Goal: Check status: Check status

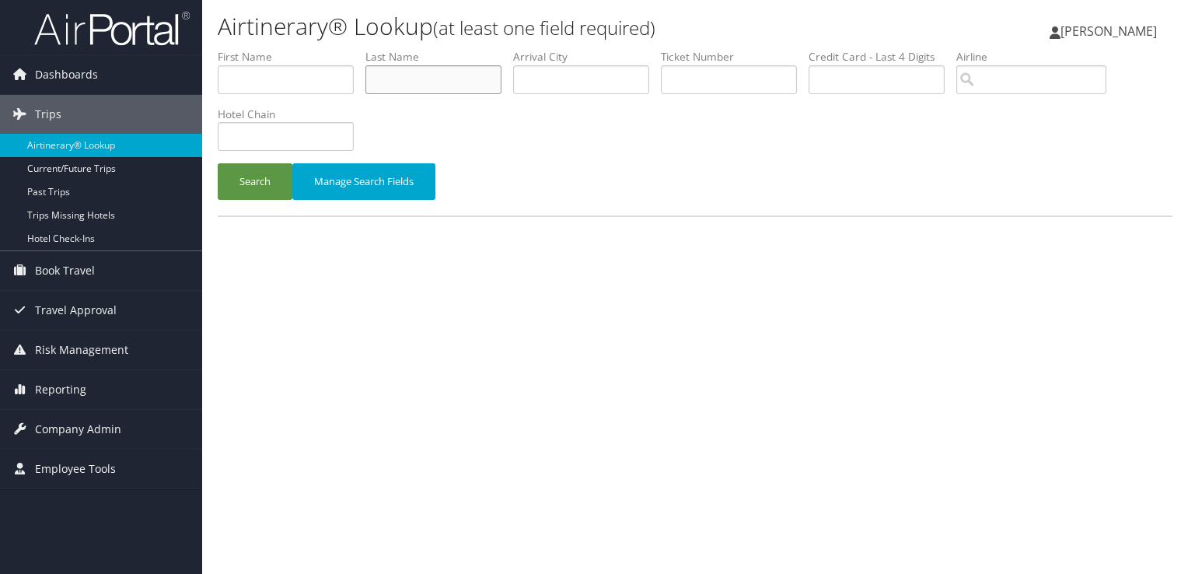
click at [426, 89] on input "text" at bounding box center [434, 79] width 136 height 29
type input "s"
type input "nayyar"
click at [218, 163] on button "Search" at bounding box center [255, 181] width 75 height 37
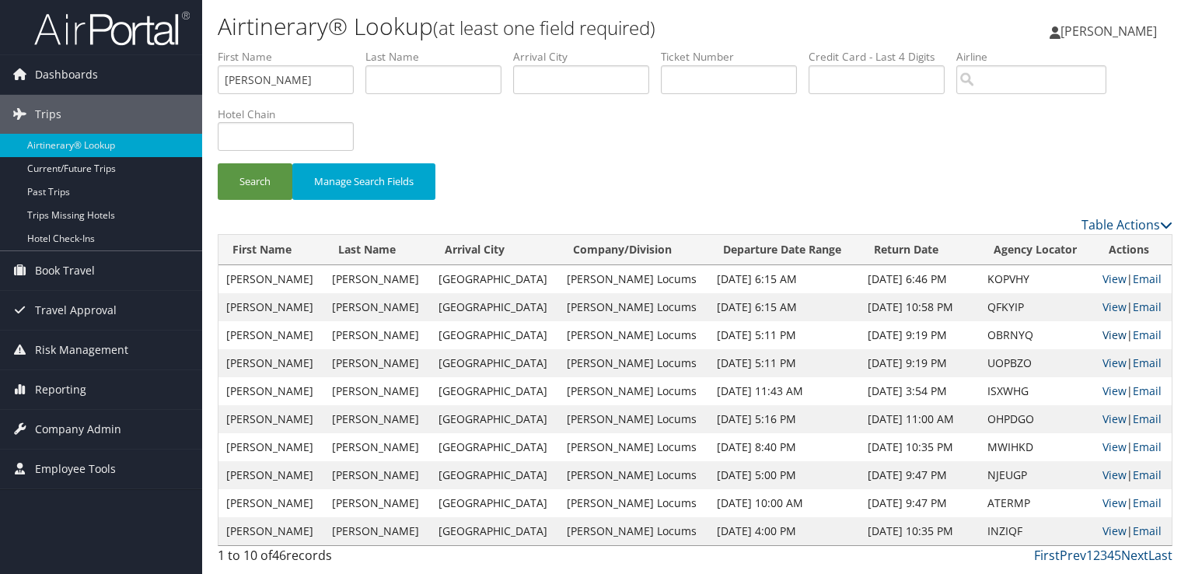
click at [1103, 336] on link "View" at bounding box center [1115, 334] width 24 height 15
drag, startPoint x: 294, startPoint y: 92, endPoint x: 158, endPoint y: 68, distance: 138.1
click at [165, 75] on div "Dashboards AirPortal 360™ (Manager) My Travel Dashboard Trips Airtinerary® Look…" at bounding box center [594, 287] width 1188 height 574
click at [218, 163] on button "Search" at bounding box center [255, 181] width 75 height 37
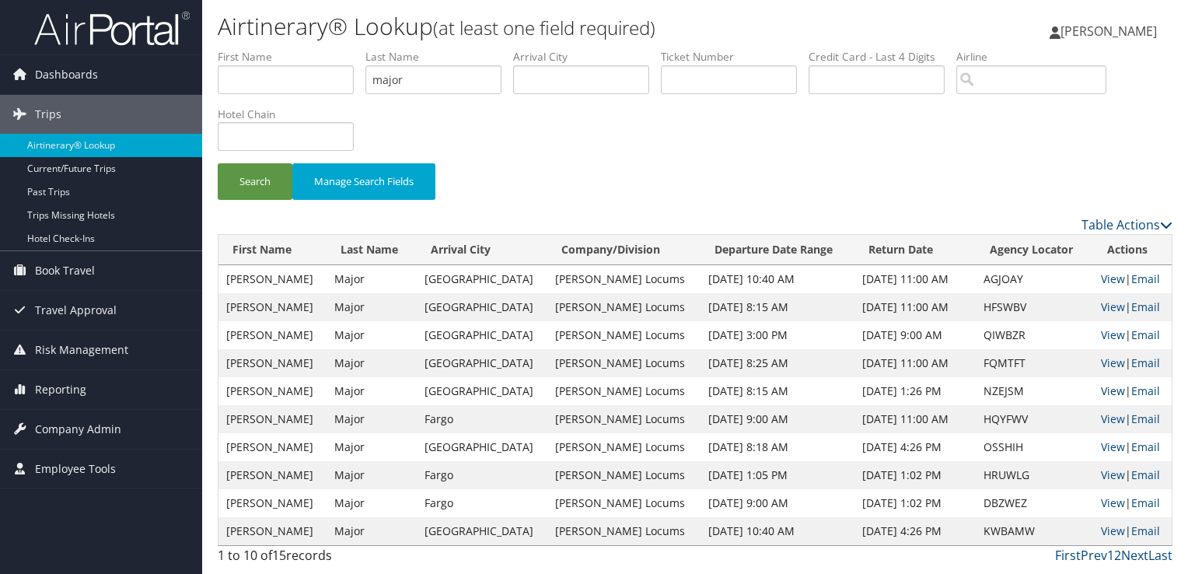
click at [1107, 387] on link "View" at bounding box center [1113, 390] width 24 height 15
drag, startPoint x: 338, startPoint y: 86, endPoint x: 282, endPoint y: 82, distance: 56.9
click at [282, 49] on ul "First Name Last Name major Departure City Arrival City Company/Division Airport…" at bounding box center [695, 49] width 955 height 0
click at [218, 163] on button "Search" at bounding box center [255, 181] width 75 height 37
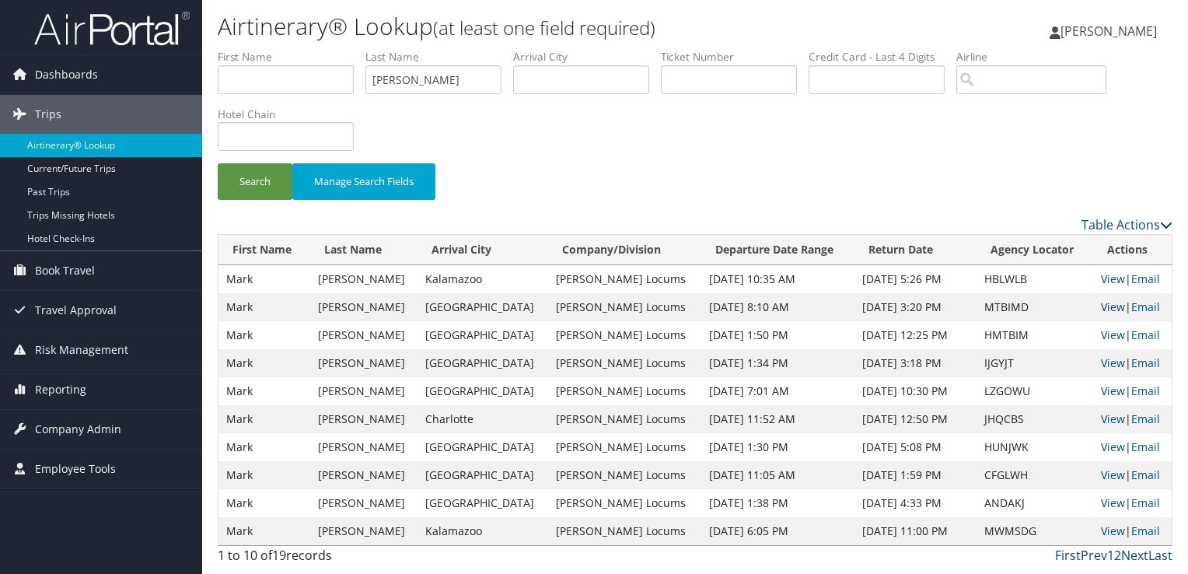
click at [1101, 303] on link "View" at bounding box center [1113, 306] width 24 height 15
drag, startPoint x: 390, startPoint y: 81, endPoint x: 282, endPoint y: 89, distance: 109.2
click at [282, 49] on ul "First Name Last Name kocab Departure City Arrival City Company/Division Airport…" at bounding box center [695, 49] width 955 height 0
paste input "EWENCZYK"
click at [218, 163] on button "Search" at bounding box center [255, 181] width 75 height 37
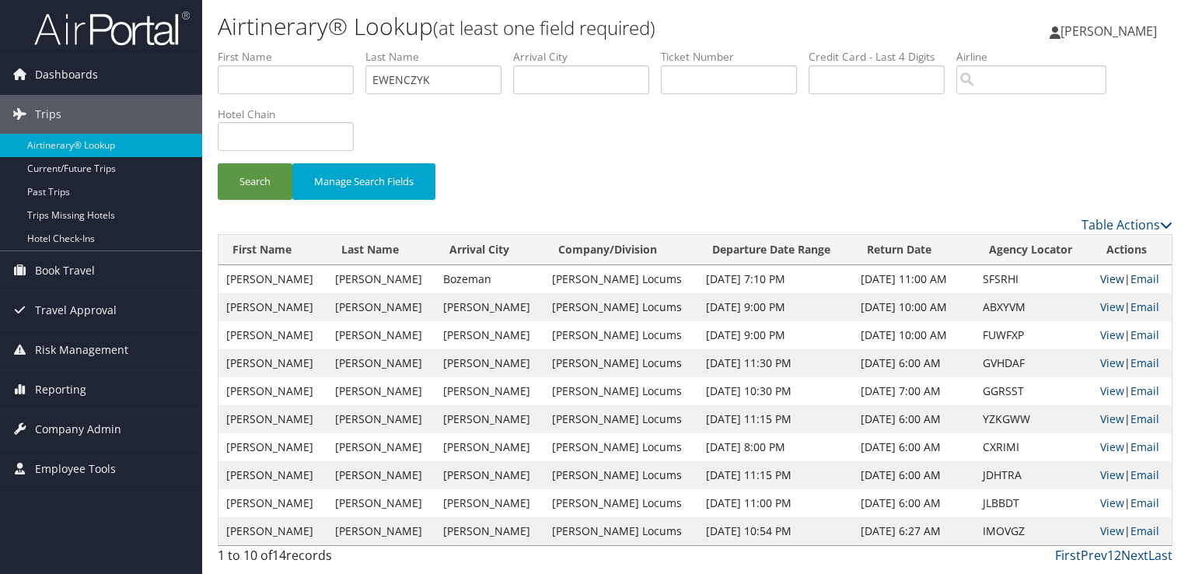
click at [1104, 279] on link "View" at bounding box center [1112, 278] width 24 height 15
drag, startPoint x: 477, startPoint y: 70, endPoint x: 275, endPoint y: 89, distance: 203.1
click at [275, 49] on ul "First Name Last Name EWENCZYK Departure City Arrival City Company/Division Airp…" at bounding box center [695, 49] width 955 height 0
type input "dheyab"
click at [218, 163] on button "Search" at bounding box center [255, 181] width 75 height 37
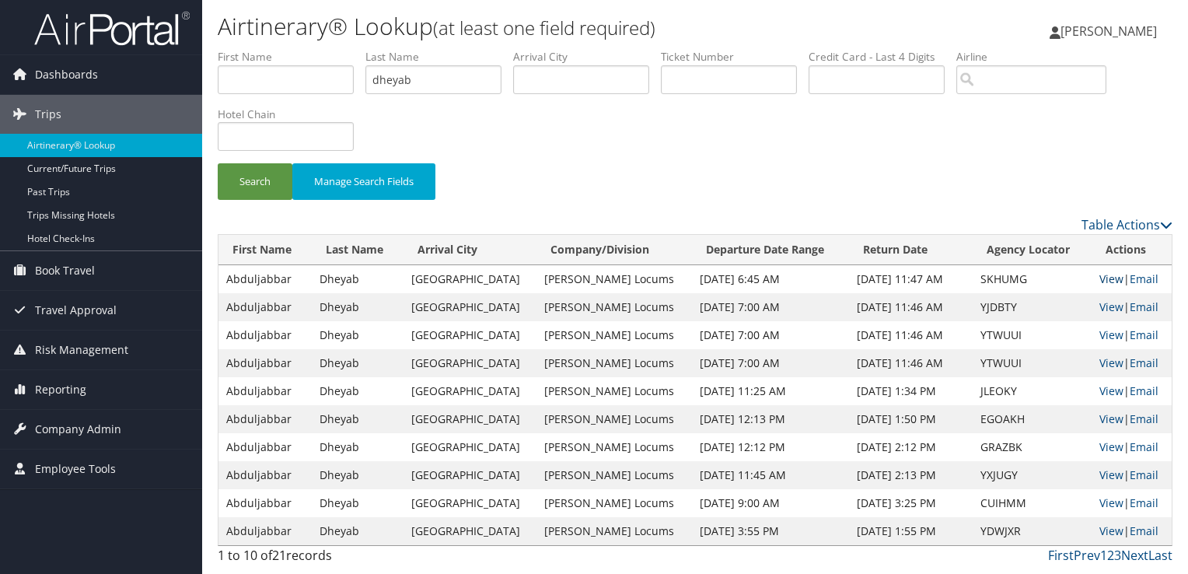
click at [1100, 273] on link "View" at bounding box center [1112, 278] width 24 height 15
drag, startPoint x: 445, startPoint y: 71, endPoint x: 306, endPoint y: 78, distance: 138.6
click at [306, 49] on ul "First Name Last Name dheyab Departure City Arrival City Company/Division Airpor…" at bounding box center [695, 49] width 955 height 0
click at [1101, 276] on link "View" at bounding box center [1112, 278] width 24 height 15
click at [553, 77] on input "text" at bounding box center [581, 79] width 136 height 29
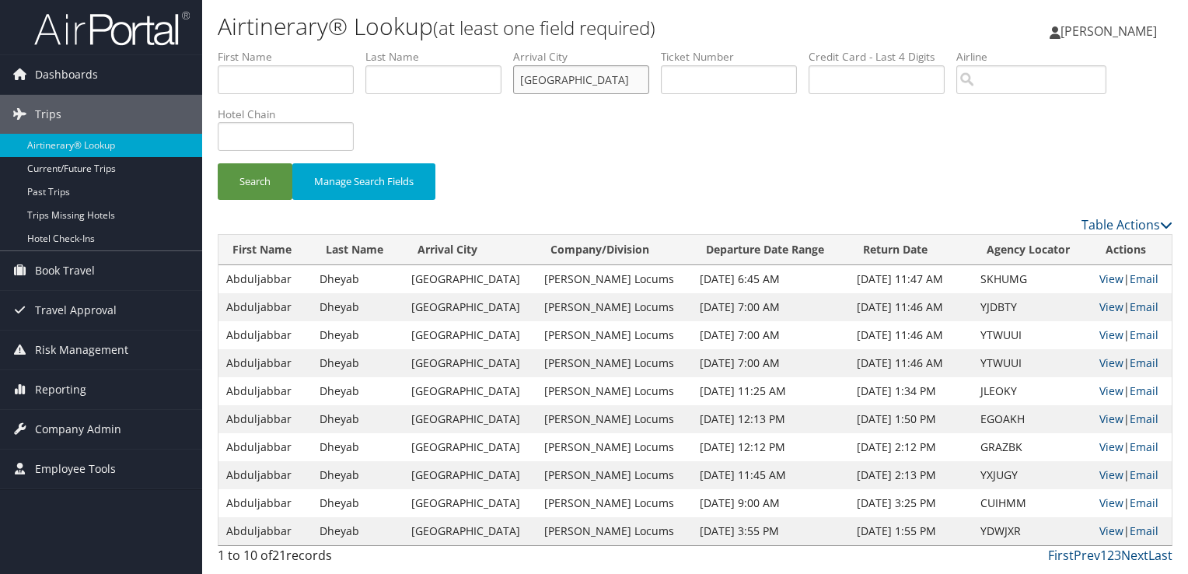
type input "chicago"
click at [218, 163] on button "Search" at bounding box center [255, 181] width 75 height 37
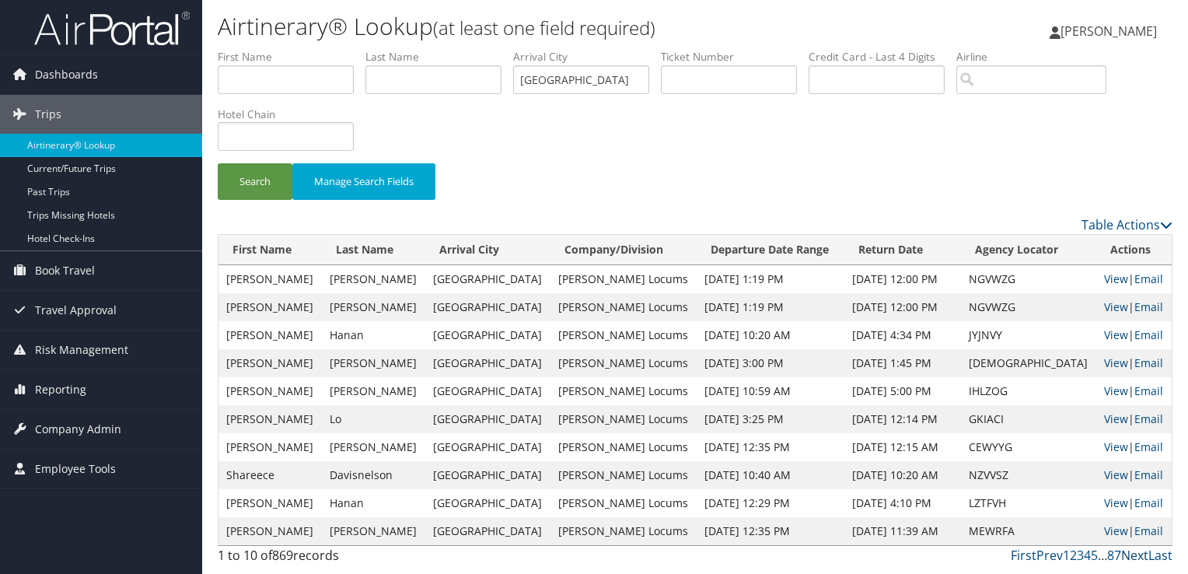
click at [1139, 555] on link "Next" at bounding box center [1134, 555] width 27 height 17
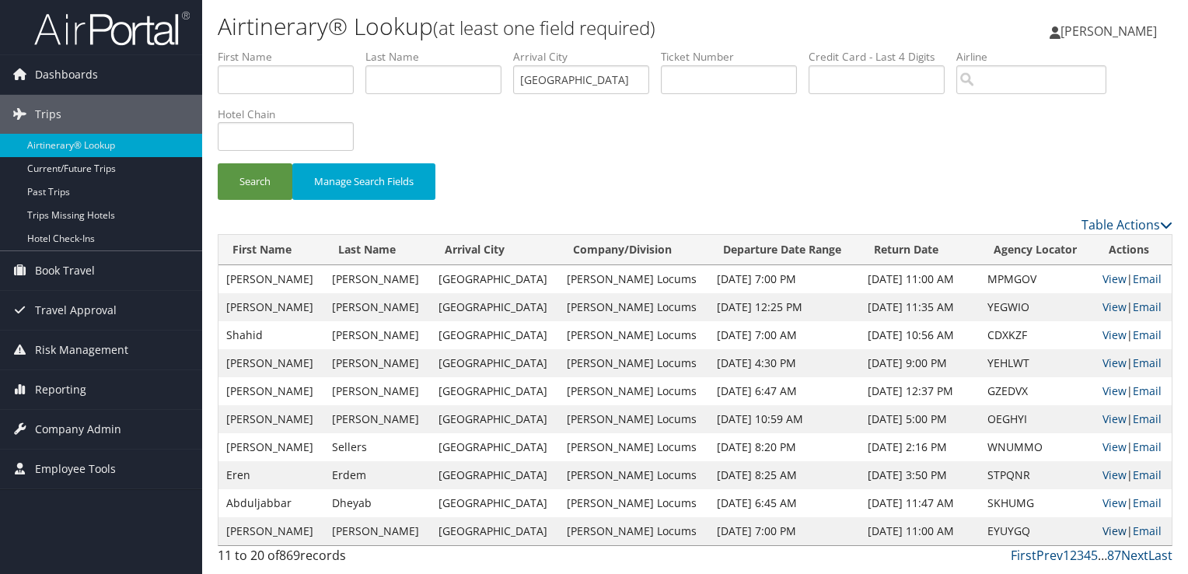
click at [1103, 526] on link "View" at bounding box center [1115, 530] width 24 height 15
drag, startPoint x: 581, startPoint y: 86, endPoint x: 445, endPoint y: 64, distance: 137.8
click at [445, 49] on ul "First Name Last Name Departure City Arrival City chicago Company/Division Airpo…" at bounding box center [695, 49] width 955 height 0
click at [441, 75] on input "text" at bounding box center [434, 79] width 136 height 29
type input "dheyab"
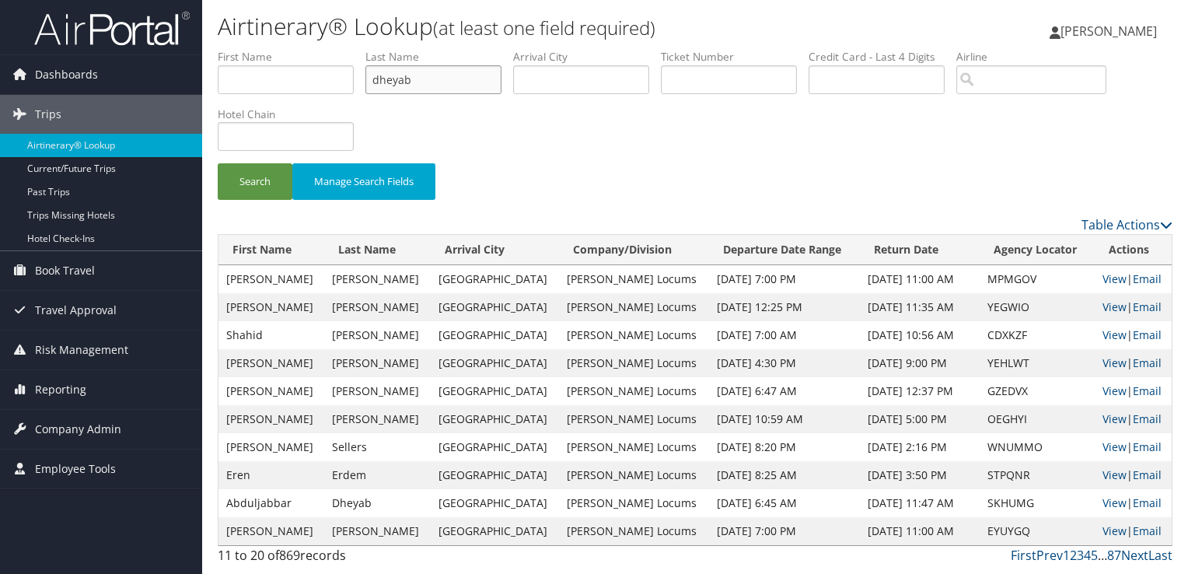
click at [218, 163] on button "Search" at bounding box center [255, 181] width 75 height 37
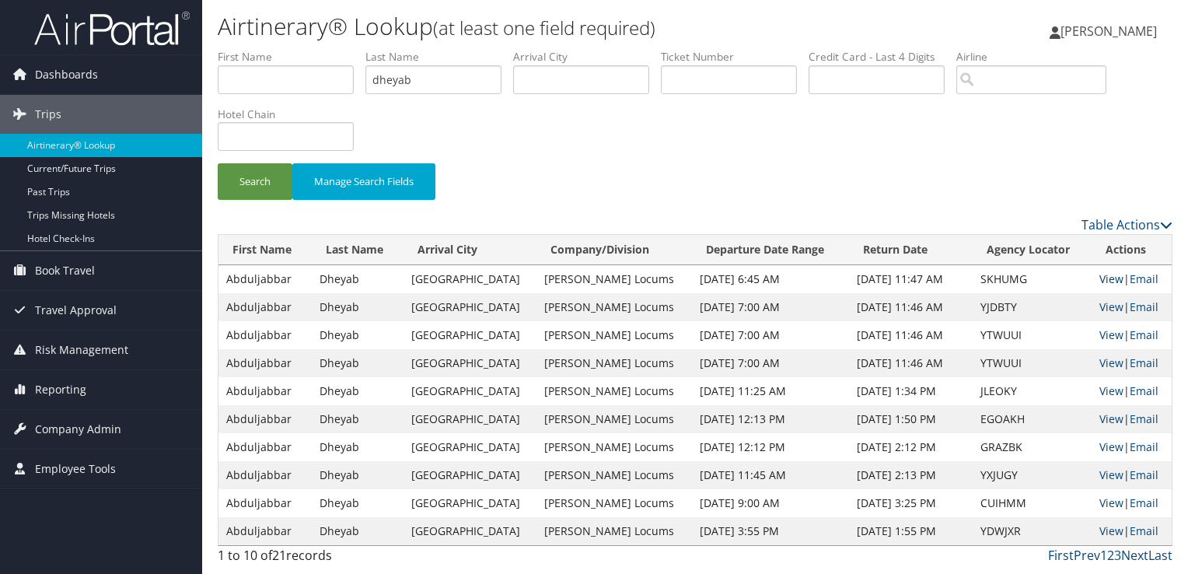
click at [1107, 274] on link "View" at bounding box center [1112, 278] width 24 height 15
click at [1100, 306] on link "View" at bounding box center [1112, 306] width 24 height 15
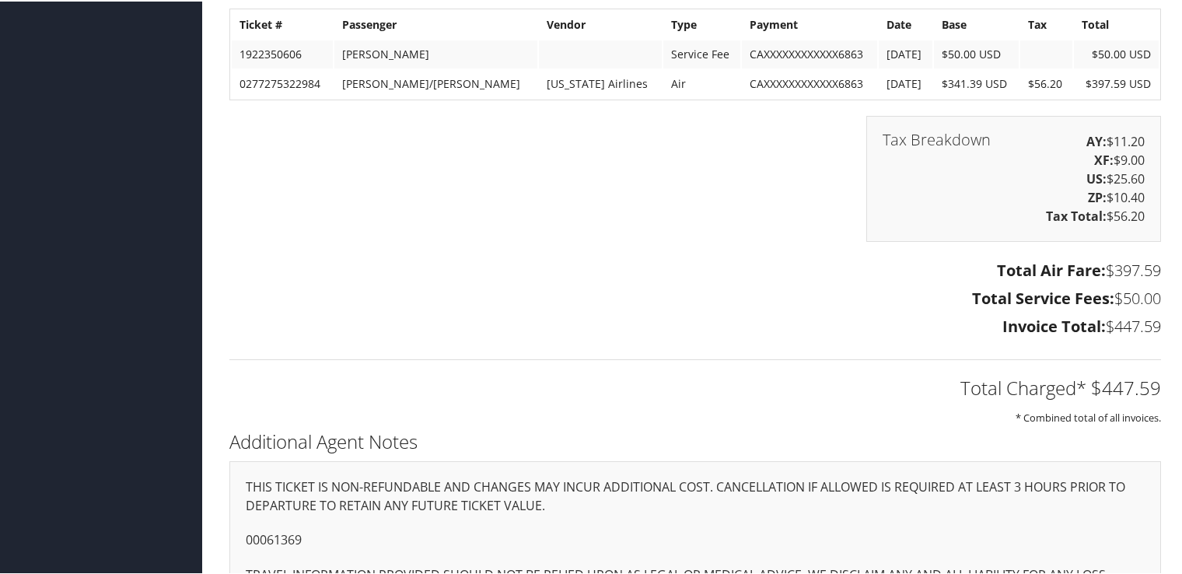
scroll to position [2003, 0]
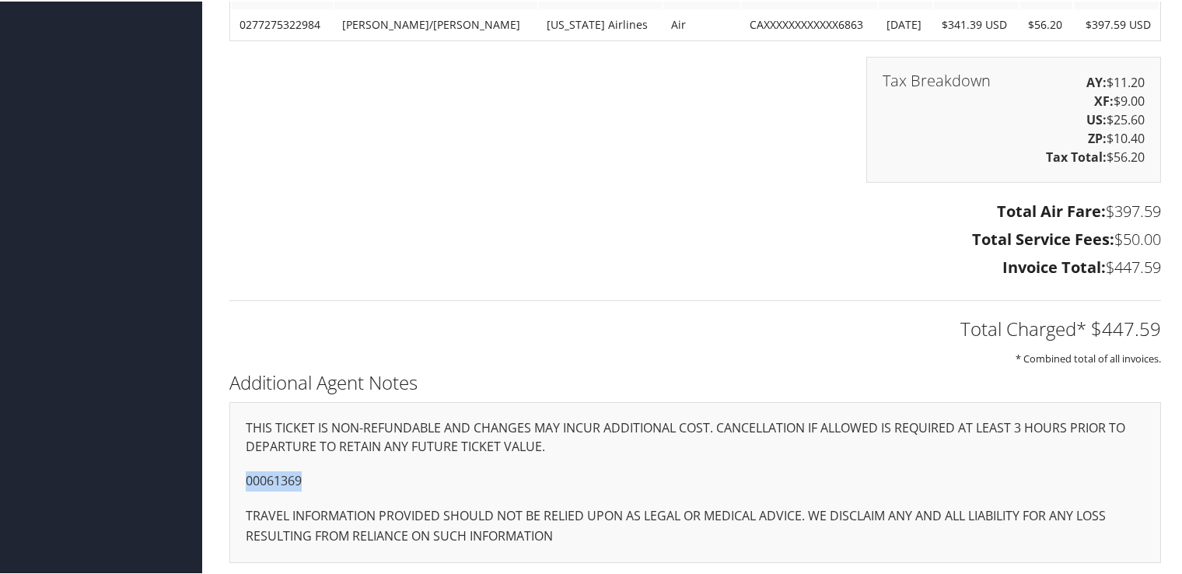
drag, startPoint x: 309, startPoint y: 482, endPoint x: 232, endPoint y: 479, distance: 77.1
click at [232, 479] on div "THIS TICKET IS NON-REFUNDABLE AND CHANGES MAY INCUR ADDITIONAL COST. CANCELLATI…" at bounding box center [695, 481] width 932 height 161
copy p "00061369"
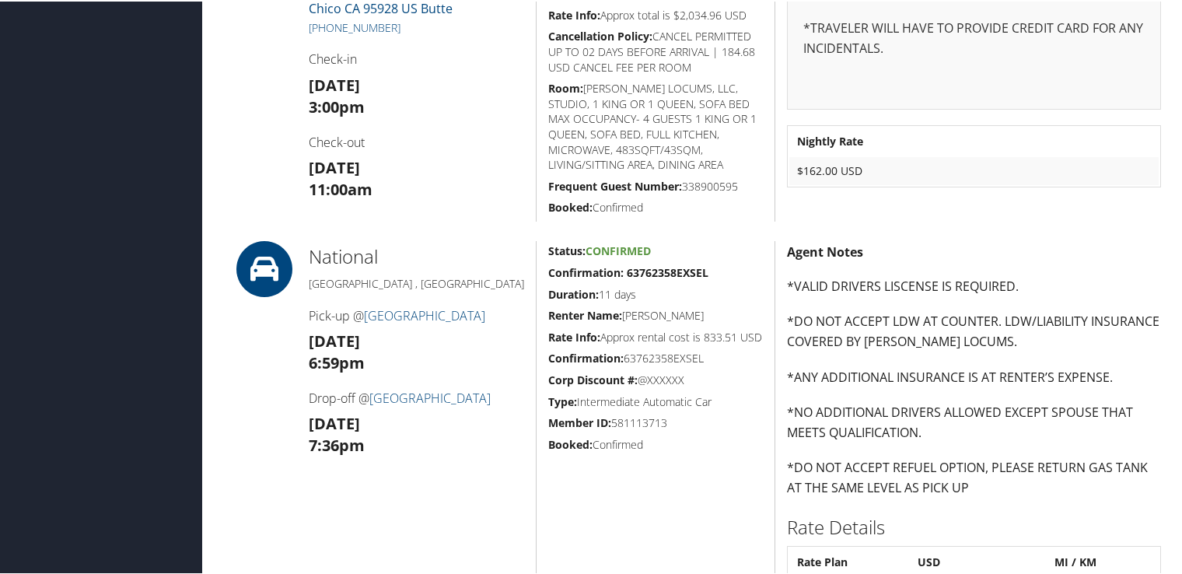
scroll to position [1011, 0]
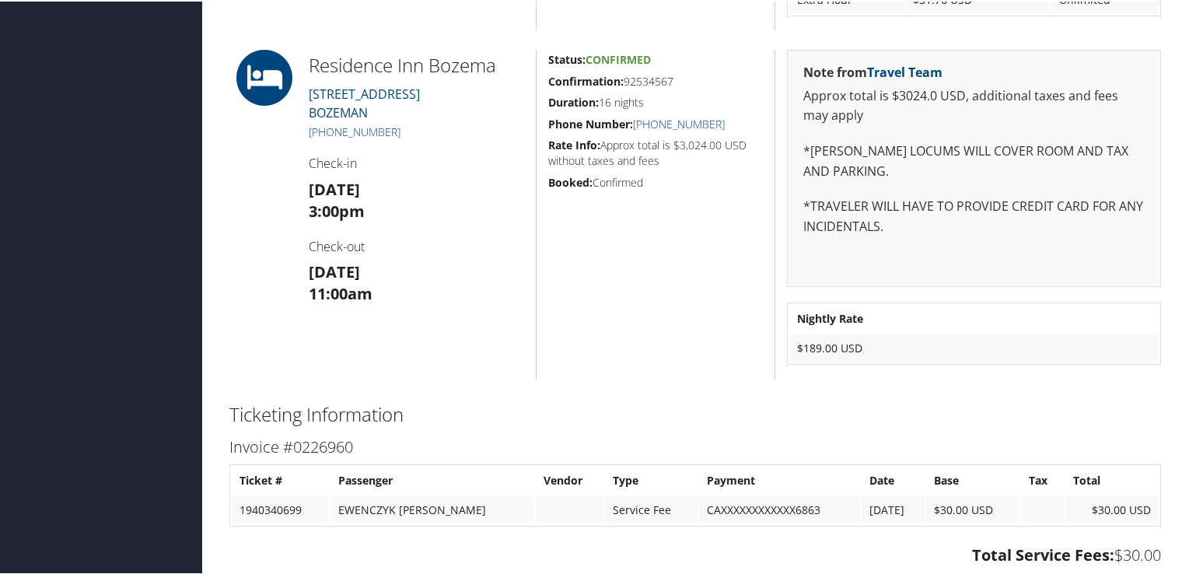
scroll to position [1212, 0]
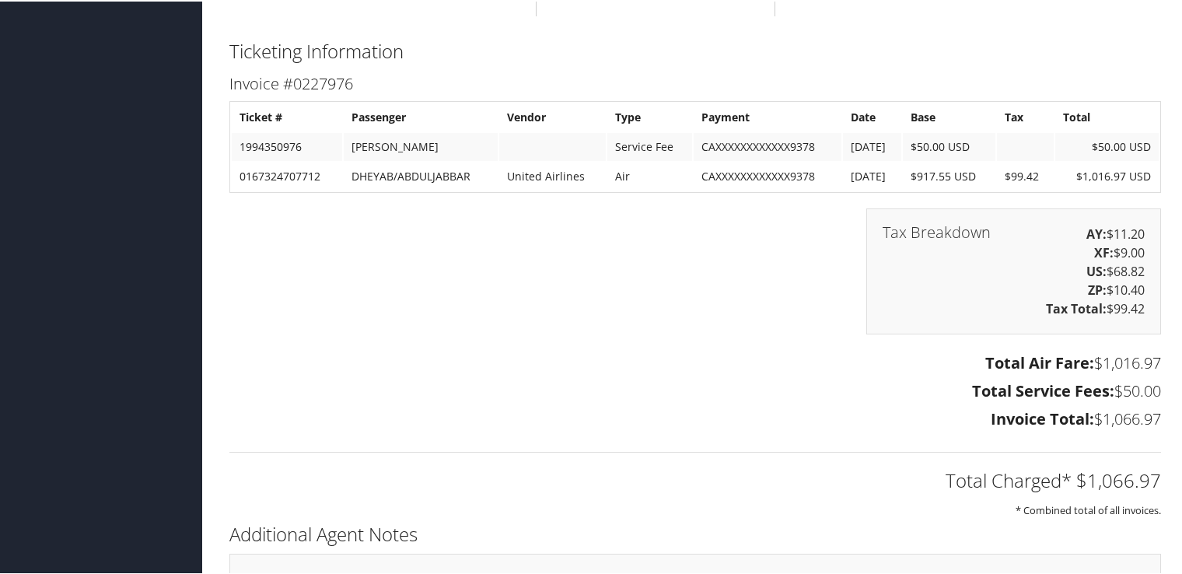
scroll to position [2017, 0]
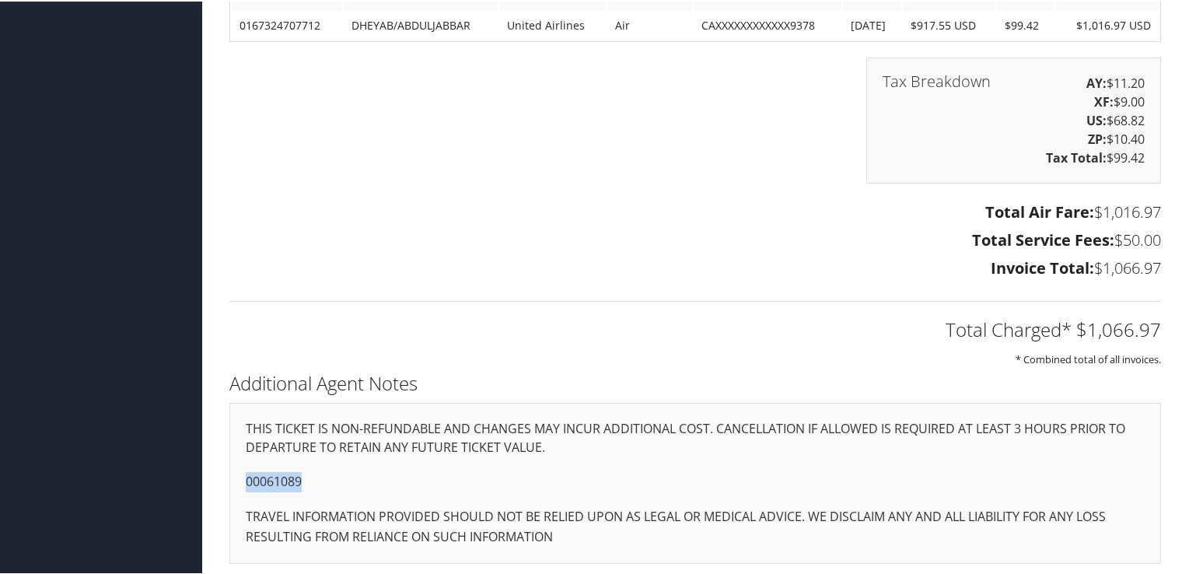
drag, startPoint x: 315, startPoint y: 479, endPoint x: 240, endPoint y: 480, distance: 74.7
click at [240, 480] on div "THIS TICKET IS NON-REFUNDABLE AND CHANGES MAY INCUR ADDITIONAL COST. CANCELLATI…" at bounding box center [695, 481] width 932 height 161
copy p "00061089"
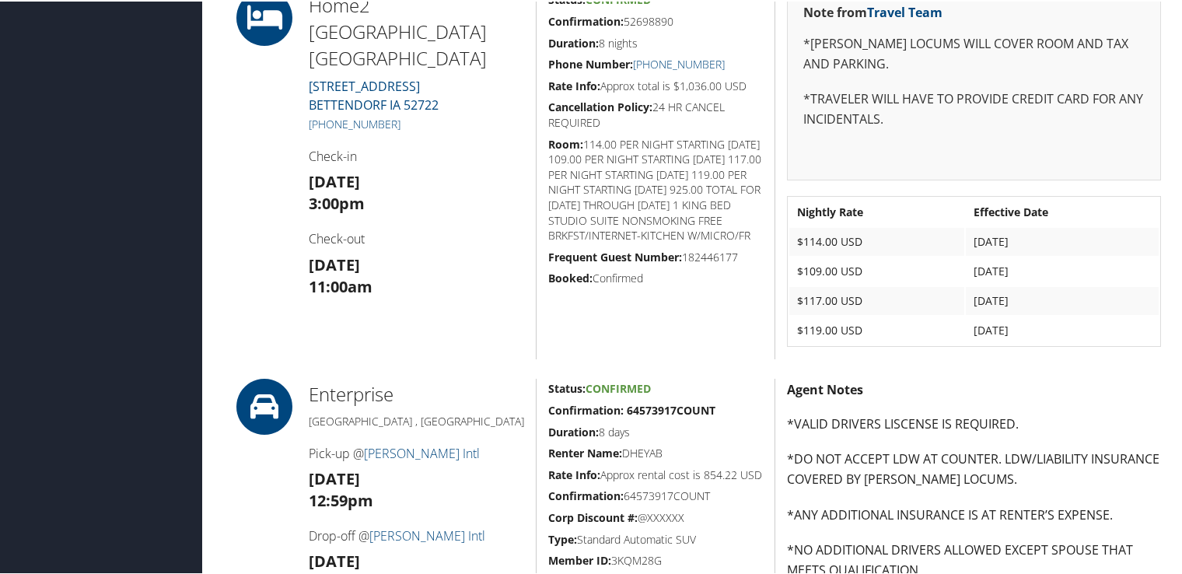
scroll to position [629, 0]
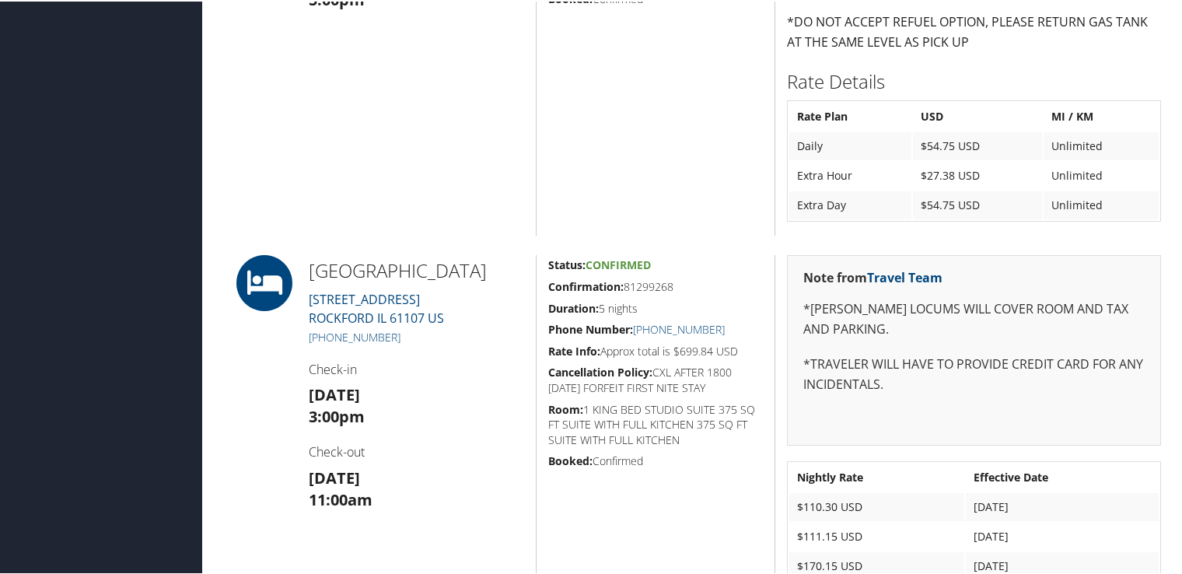
scroll to position [778, 0]
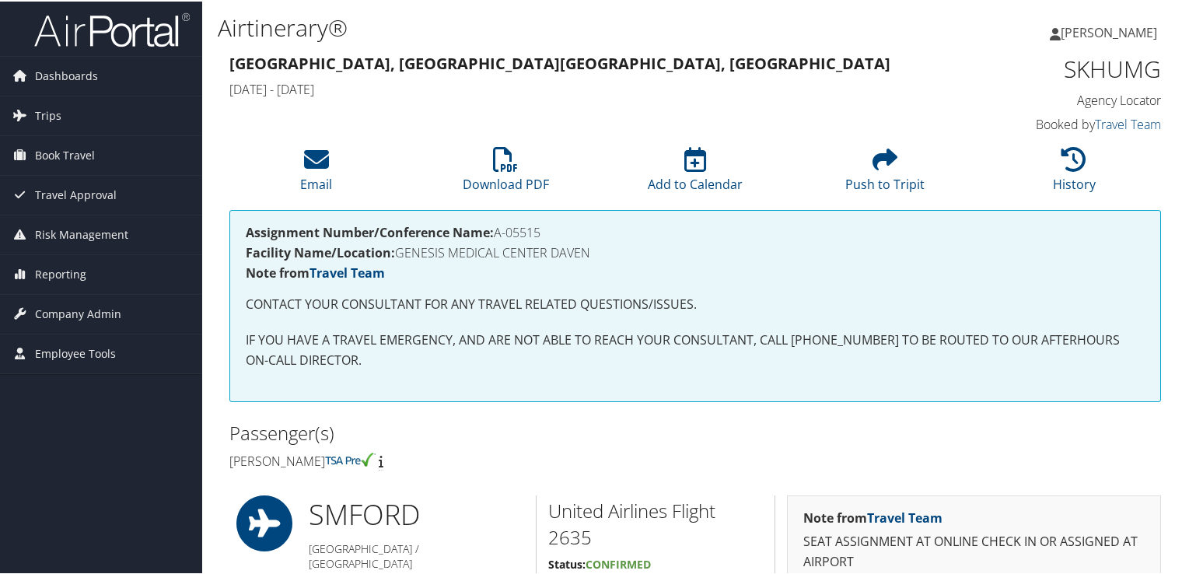
drag, startPoint x: 556, startPoint y: 236, endPoint x: 495, endPoint y: 232, distance: 61.6
click at [495, 232] on h4 "Assignment Number/Conference Name: A-05515" at bounding box center [695, 231] width 899 height 12
copy h4 "A-05515"
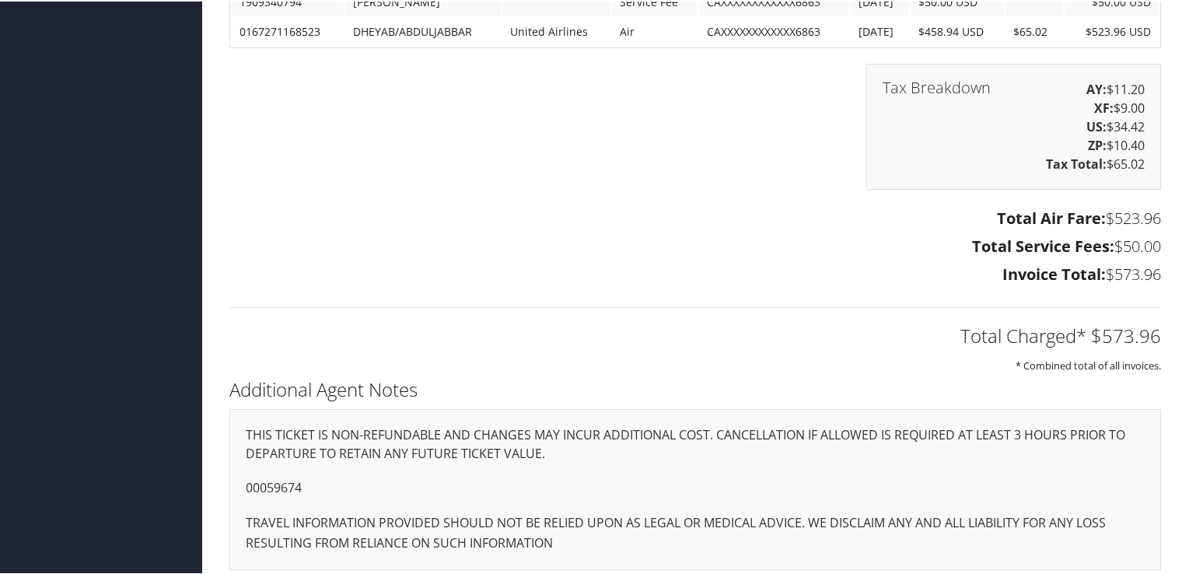
scroll to position [1950, 0]
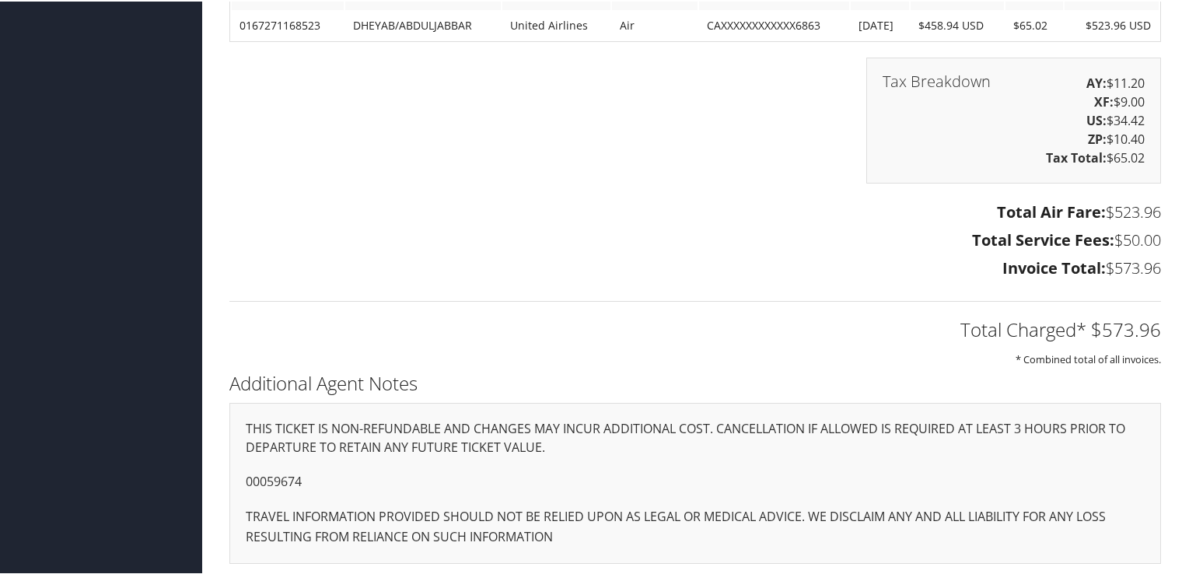
click at [263, 482] on p "00059674" at bounding box center [695, 481] width 899 height 20
click at [264, 482] on p "00059674" at bounding box center [695, 481] width 899 height 20
drag, startPoint x: 264, startPoint y: 482, endPoint x: 292, endPoint y: 486, distance: 28.3
click at [292, 486] on p "00059674" at bounding box center [695, 481] width 899 height 20
click at [305, 478] on p "00059674" at bounding box center [695, 481] width 899 height 20
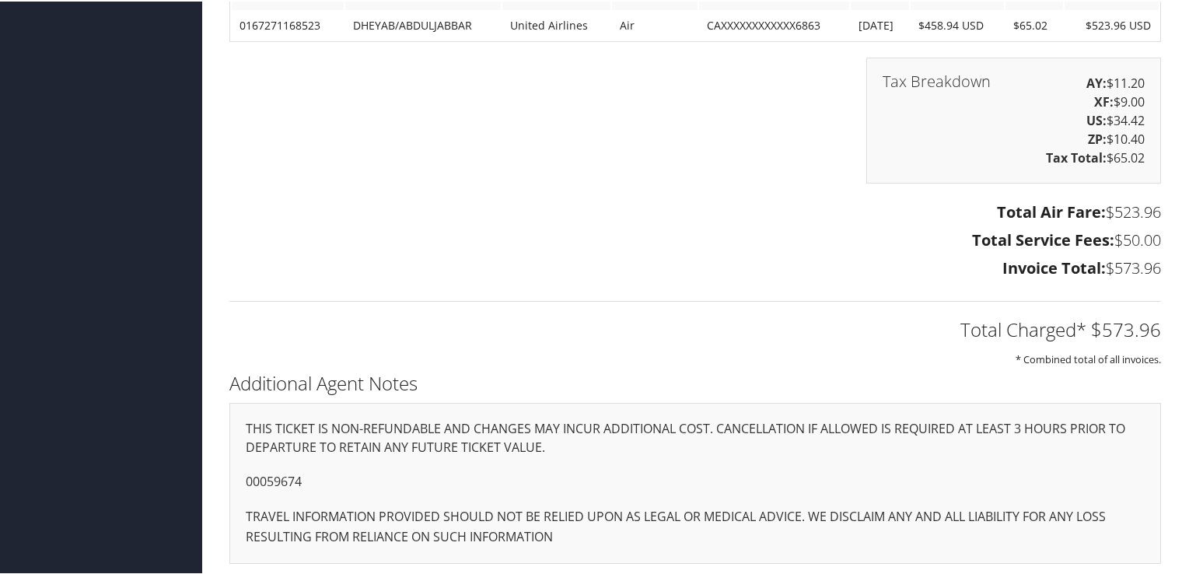
click at [305, 478] on p "00059674" at bounding box center [695, 481] width 899 height 20
click at [302, 477] on p "00059674" at bounding box center [695, 481] width 899 height 20
click at [289, 476] on p "00059674" at bounding box center [695, 481] width 899 height 20
click at [289, 475] on p "00059674" at bounding box center [695, 481] width 899 height 20
copy p "00059674"
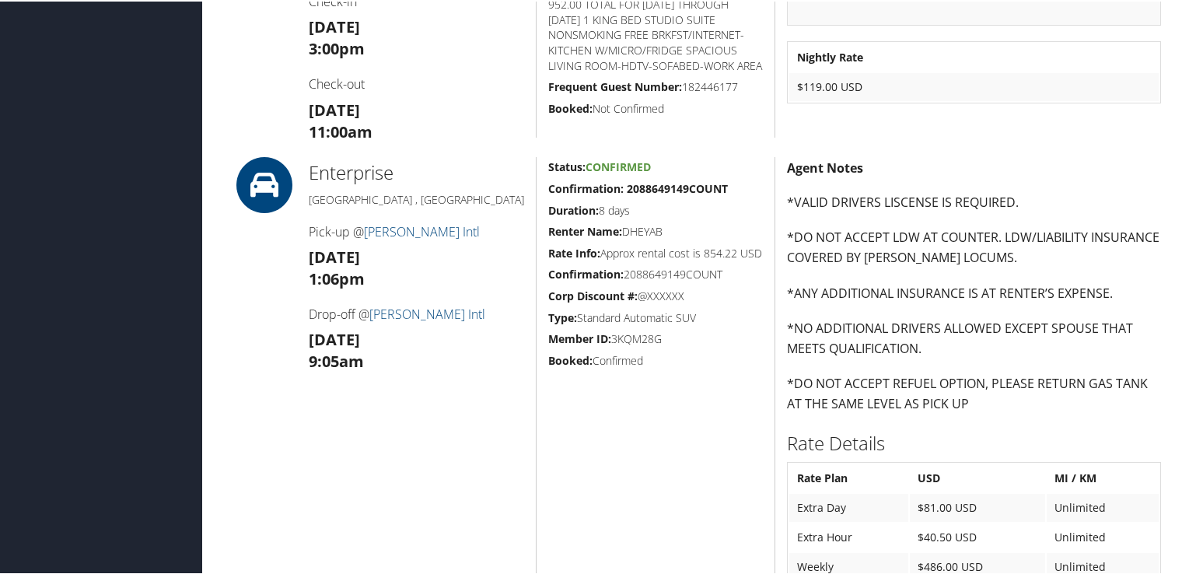
scroll to position [551, 0]
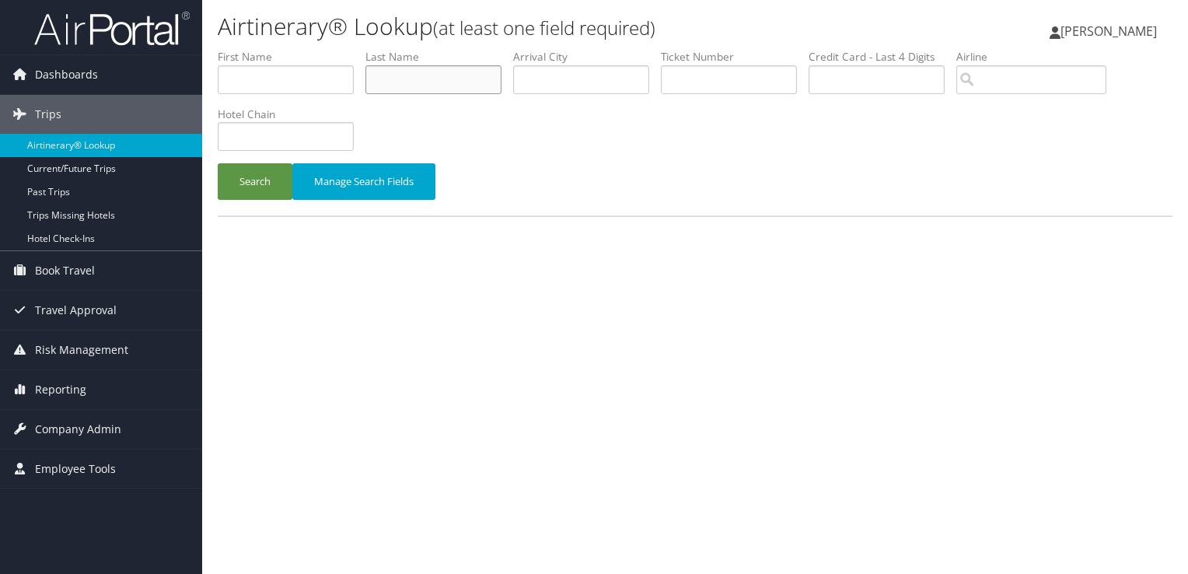
click at [454, 86] on input "text" at bounding box center [434, 79] width 136 height 29
click at [218, 163] on button "Search" at bounding box center [255, 181] width 75 height 37
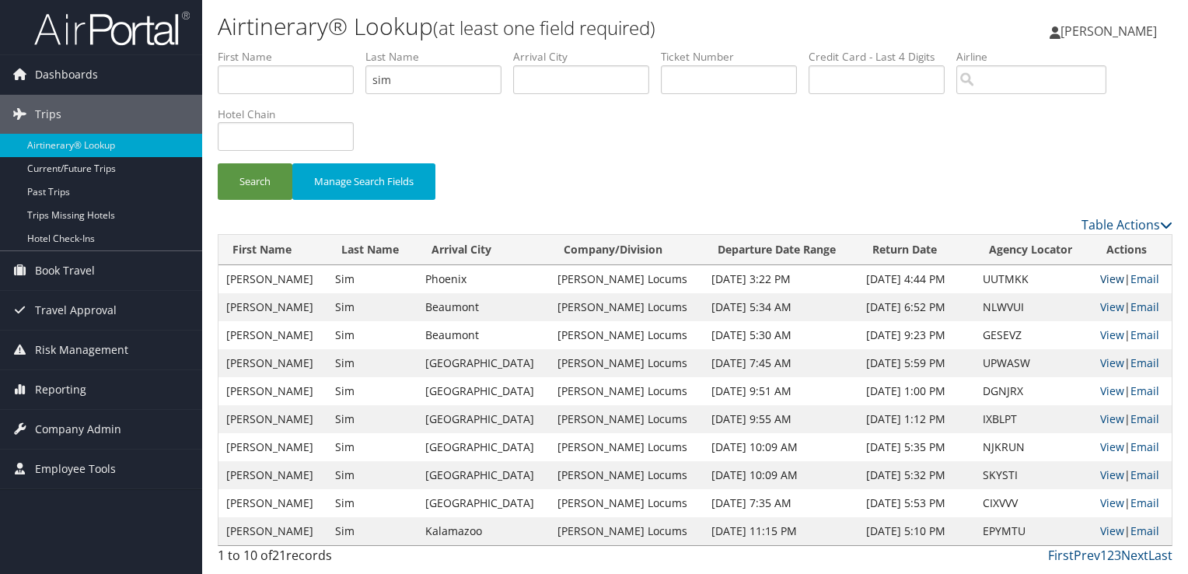
click at [1107, 272] on link "View" at bounding box center [1112, 278] width 24 height 15
drag, startPoint x: 355, startPoint y: 81, endPoint x: 320, endPoint y: 81, distance: 35.0
click at [320, 49] on ul "First Name Last Name sim Departure City Arrival City Company/Division Airport/C…" at bounding box center [695, 49] width 955 height 0
type input "major"
click at [218, 163] on button "Search" at bounding box center [255, 181] width 75 height 37
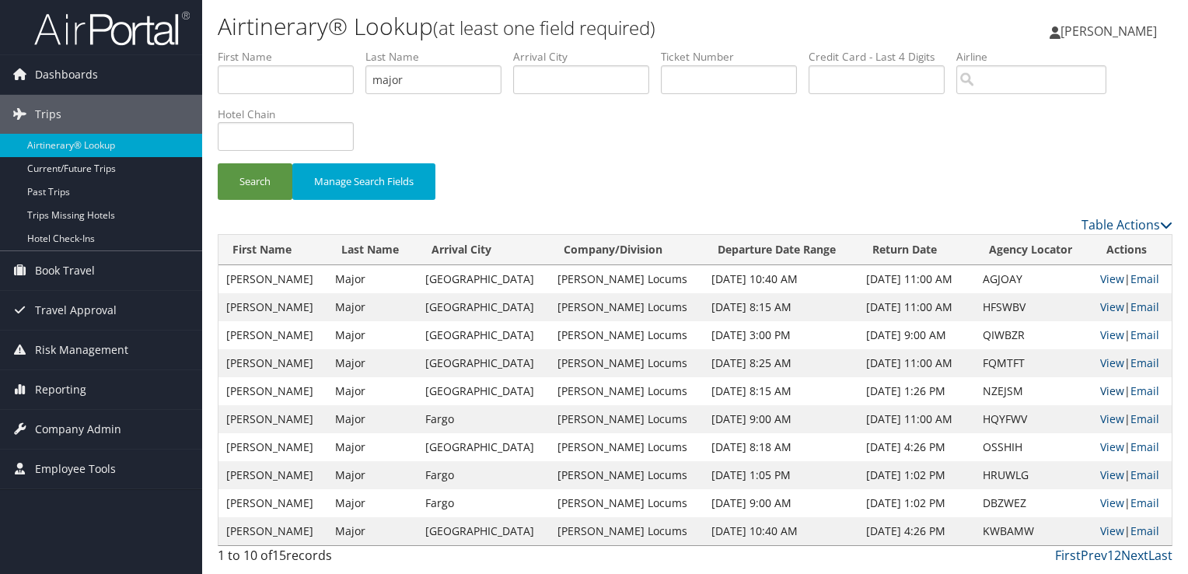
click at [1100, 387] on link "View" at bounding box center [1112, 390] width 24 height 15
drag, startPoint x: 457, startPoint y: 82, endPoint x: 299, endPoint y: 71, distance: 159.1
click at [299, 49] on ul "First Name Last Name major Departure City Arrival City Company/Division Airport…" at bounding box center [695, 49] width 955 height 0
paste input "MOUSSAVI"
click at [218, 163] on button "Search" at bounding box center [255, 181] width 75 height 37
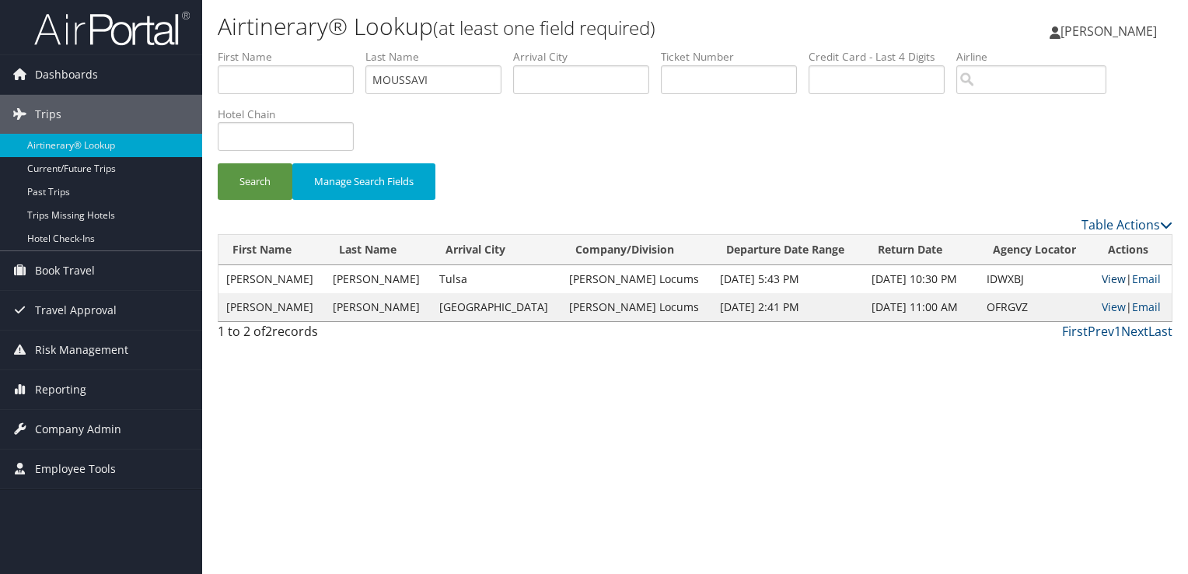
click at [1103, 279] on link "View" at bounding box center [1114, 278] width 24 height 15
click at [1107, 304] on link "View" at bounding box center [1114, 306] width 24 height 15
drag, startPoint x: 442, startPoint y: 79, endPoint x: 312, endPoint y: 76, distance: 129.9
click at [312, 49] on ul "First Name Last Name MOUSSAVI Departure City Arrival City Company/Division Airp…" at bounding box center [695, 49] width 955 height 0
click at [218, 163] on button "Search" at bounding box center [255, 181] width 75 height 37
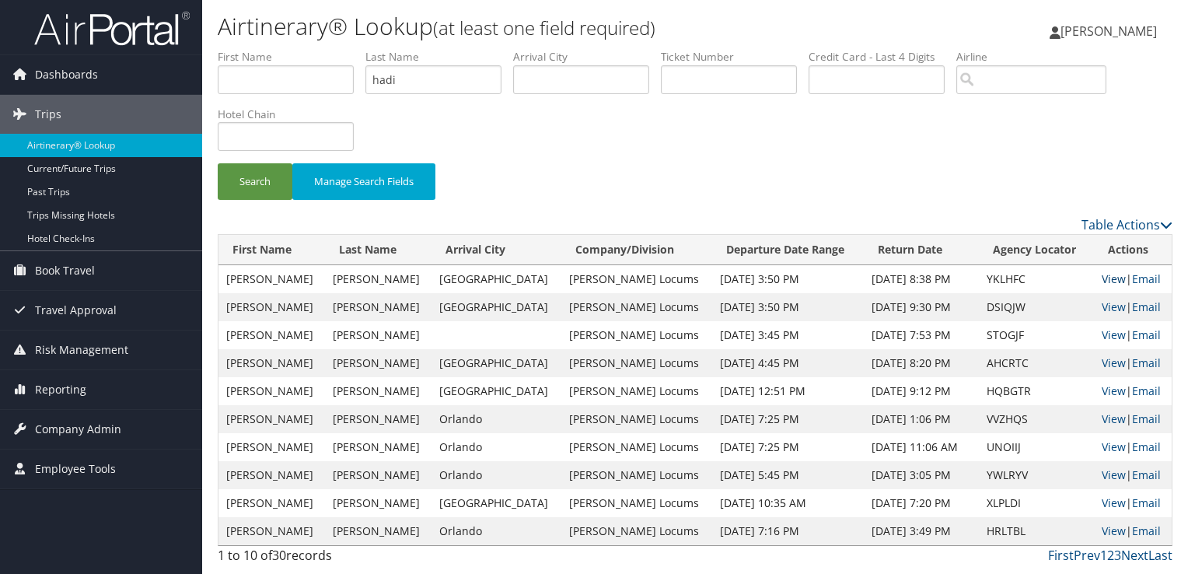
click at [1102, 278] on link "View" at bounding box center [1114, 278] width 24 height 15
drag, startPoint x: 370, startPoint y: 83, endPoint x: 319, endPoint y: 86, distance: 51.4
click at [319, 49] on ul "First Name Last Name hadi Departure City Arrival City Company/Division Airport/…" at bounding box center [695, 49] width 955 height 0
click at [218, 163] on button "Search" at bounding box center [255, 181] width 75 height 37
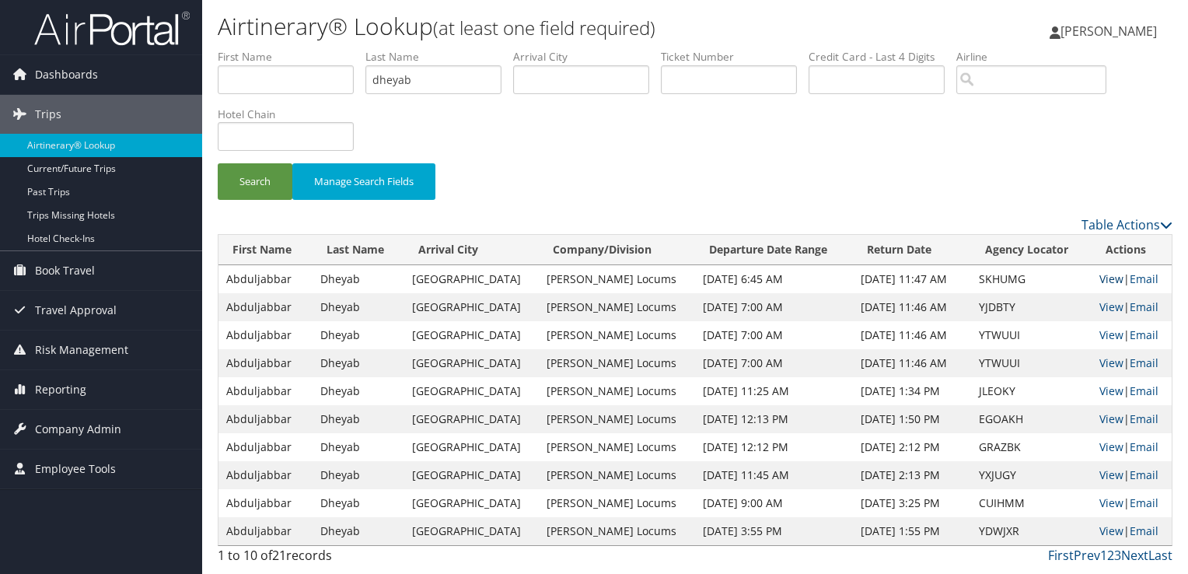
click at [1105, 273] on link "View" at bounding box center [1112, 278] width 24 height 15
drag, startPoint x: 437, startPoint y: 79, endPoint x: 320, endPoint y: 79, distance: 116.7
click at [320, 49] on ul "First Name Last Name dheyab Departure City Arrival City Company/Division Airpor…" at bounding box center [695, 49] width 955 height 0
click at [218, 163] on button "Search" at bounding box center [255, 181] width 75 height 37
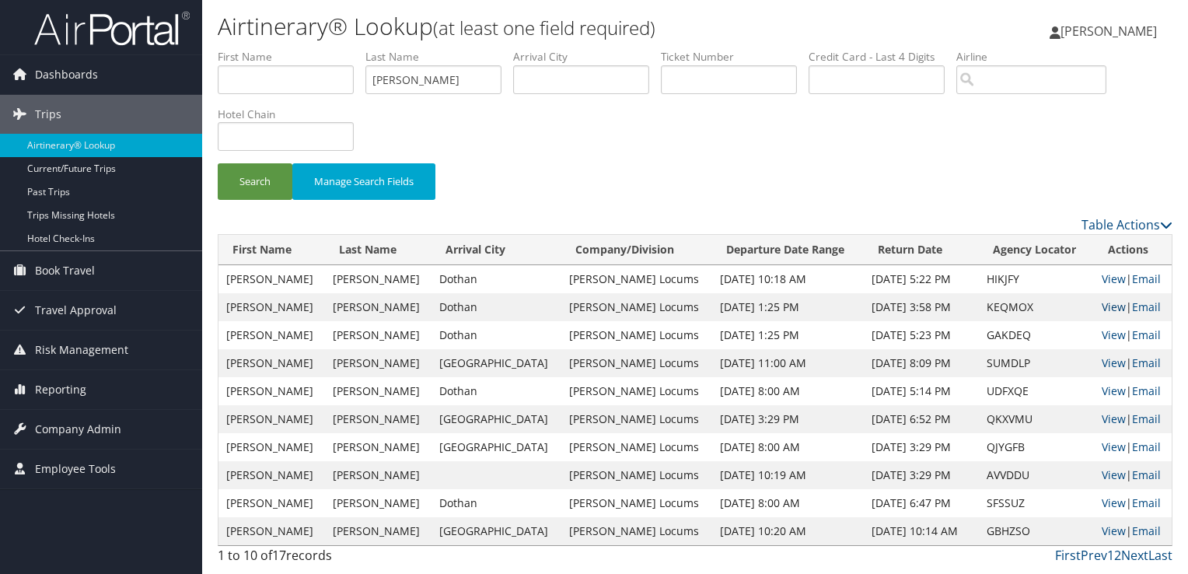
click at [1102, 302] on link "View" at bounding box center [1114, 306] width 24 height 15
drag, startPoint x: 435, startPoint y: 73, endPoint x: 316, endPoint y: 77, distance: 119.1
click at [316, 49] on ul "First Name Last Name stringham Departure City Arrival City Company/Division Air…" at bounding box center [695, 49] width 955 height 0
type input "reich"
click at [218, 163] on button "Search" at bounding box center [255, 181] width 75 height 37
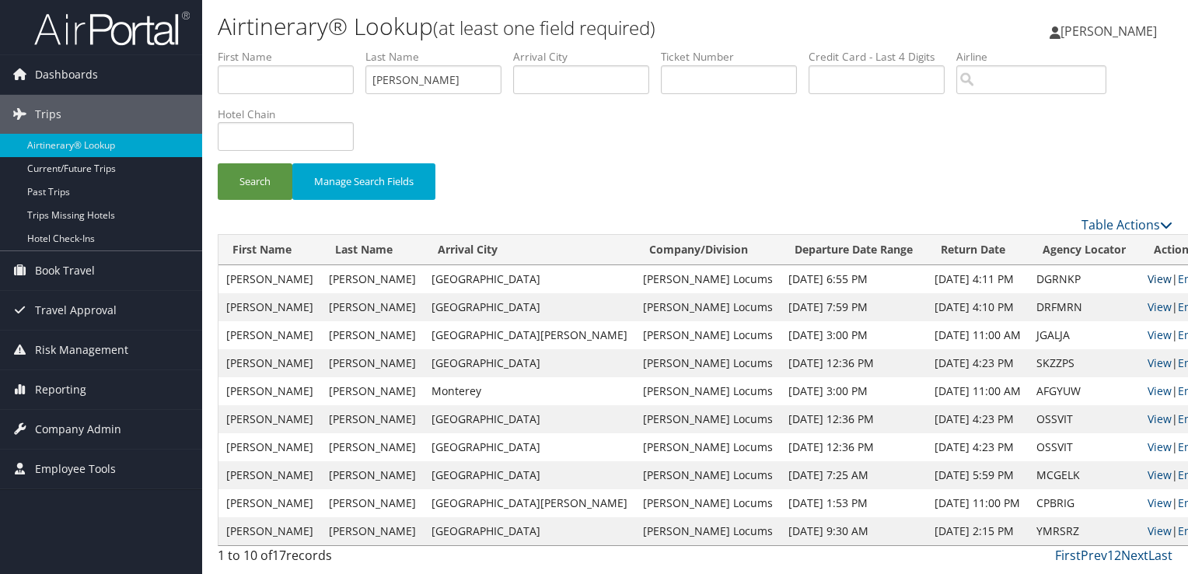
click at [1148, 275] on link "View" at bounding box center [1160, 278] width 24 height 15
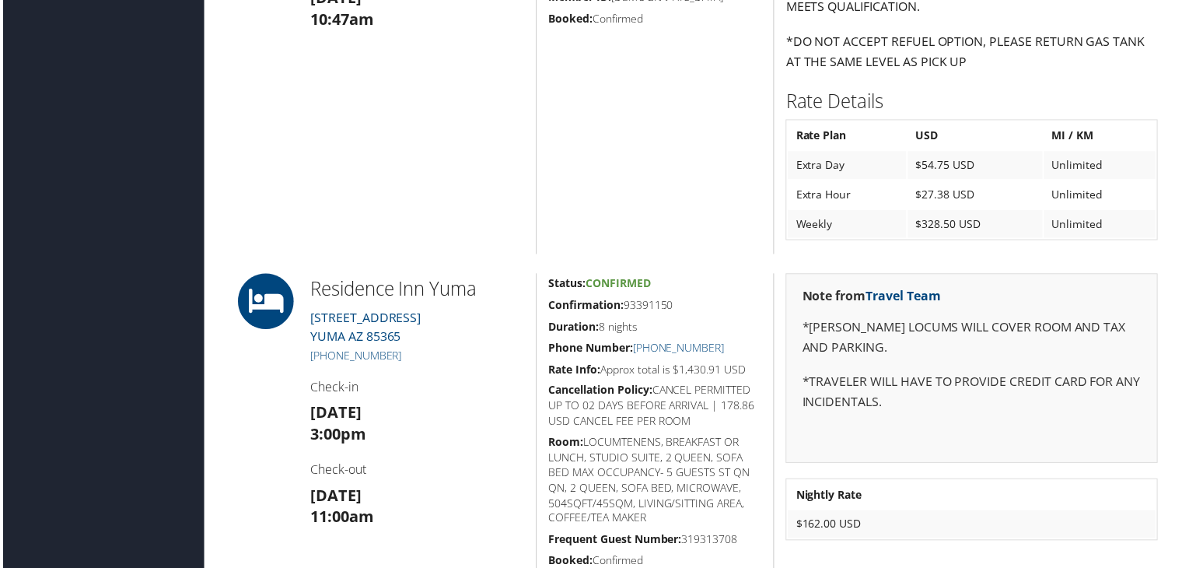
scroll to position [1633, 0]
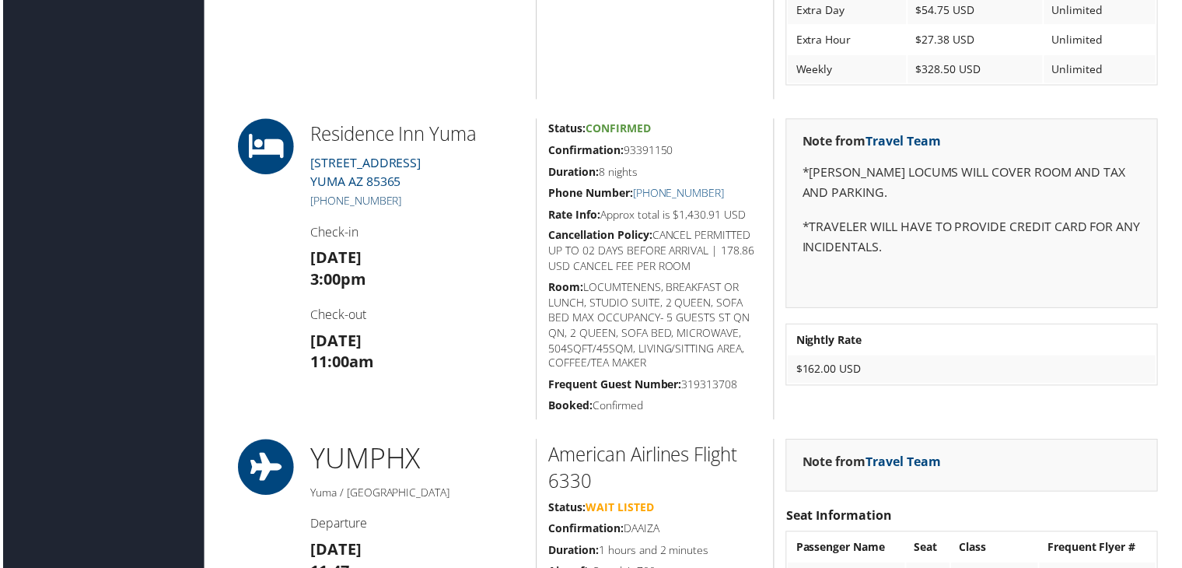
click at [365, 201] on link "[PHONE_NUMBER]" at bounding box center [355, 201] width 92 height 15
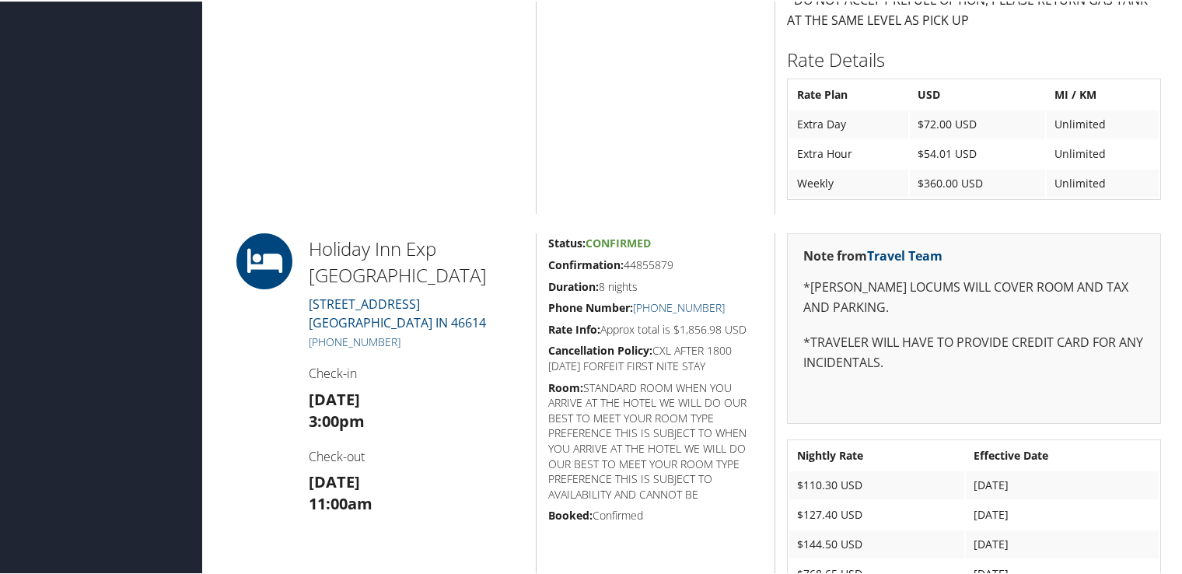
scroll to position [1400, 0]
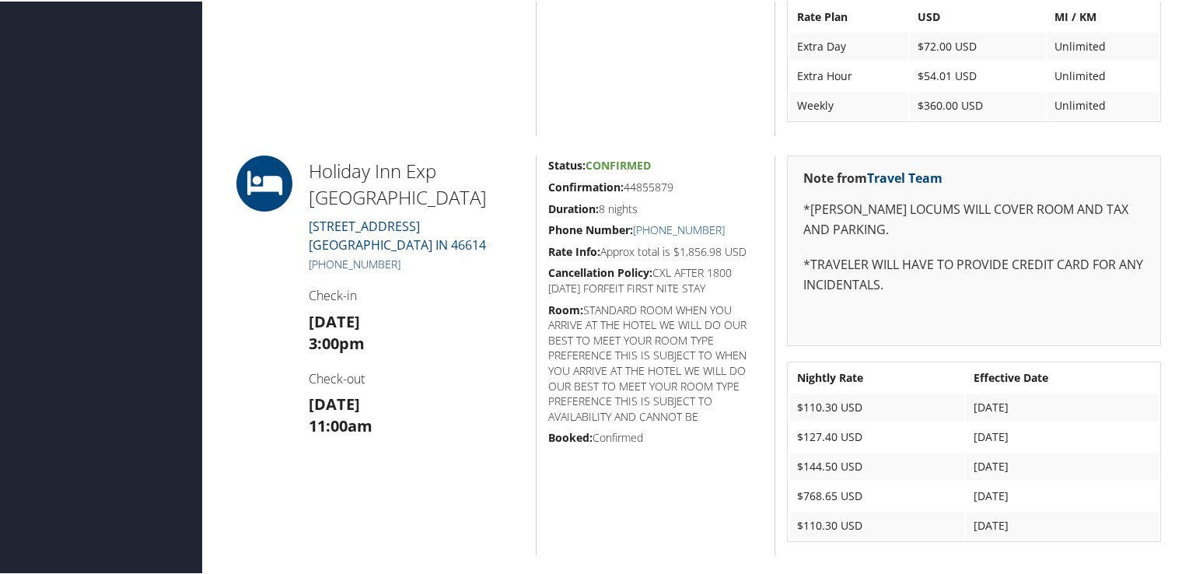
click at [349, 257] on link "[PHONE_NUMBER]" at bounding box center [355, 262] width 92 height 15
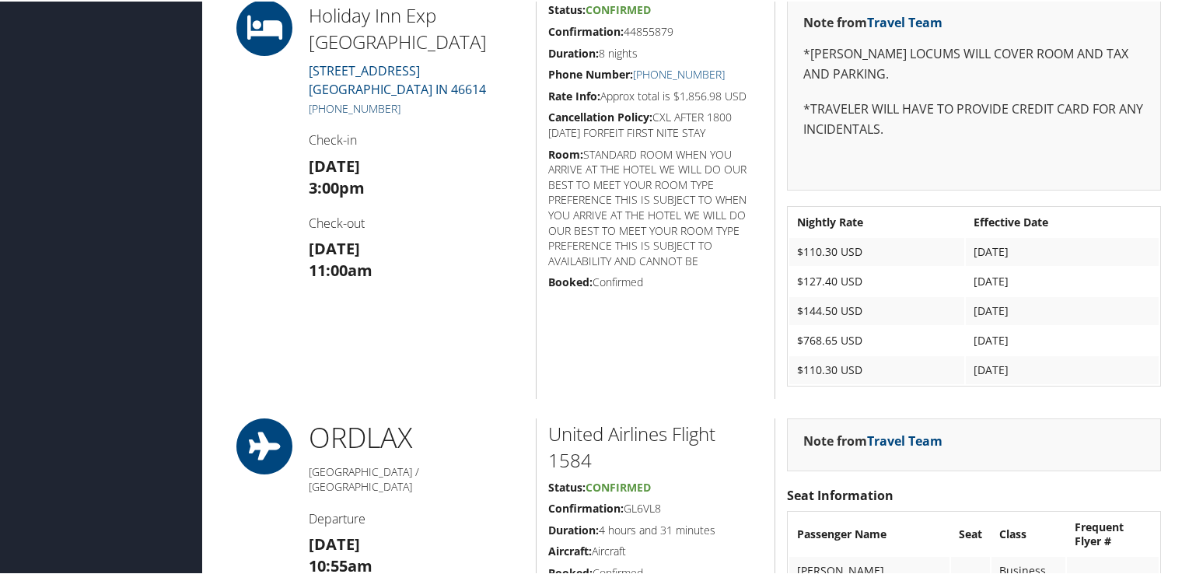
scroll to position [1633, 0]
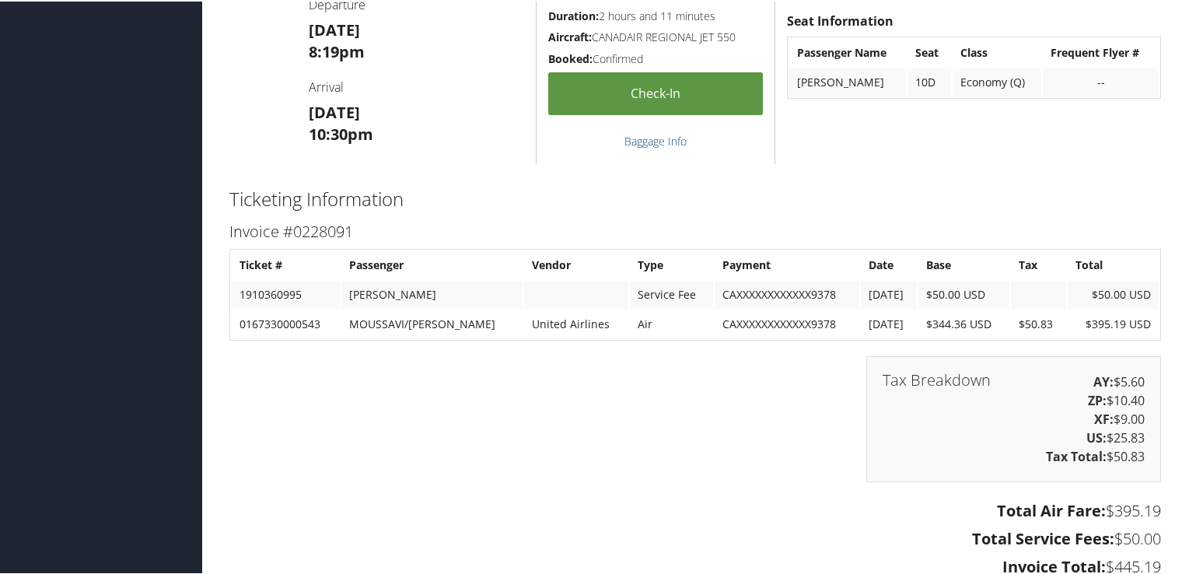
scroll to position [1310, 0]
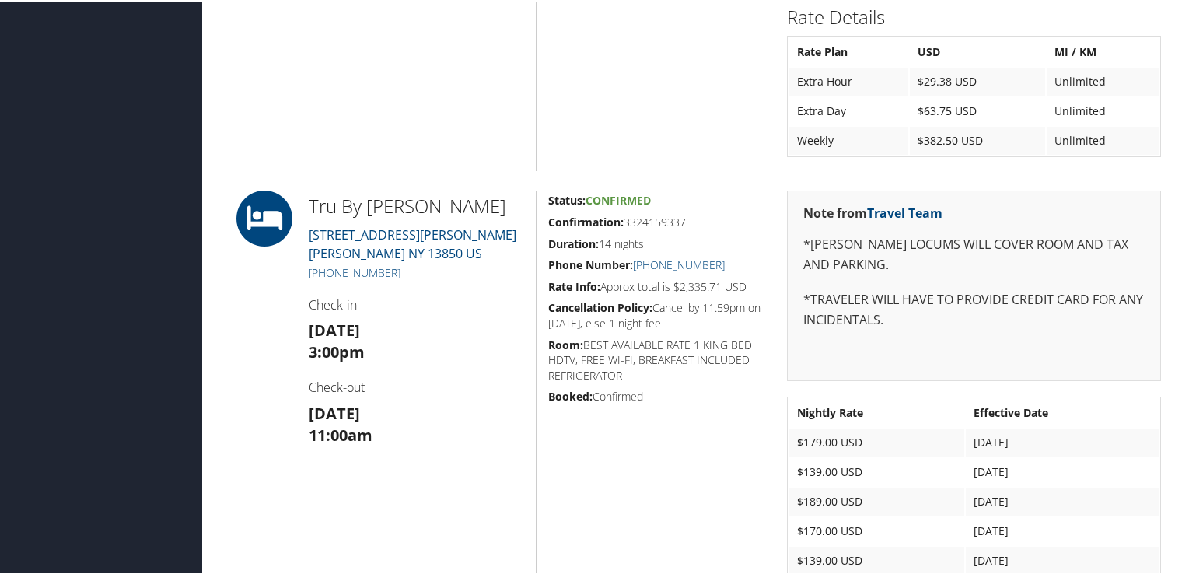
scroll to position [1269, 0]
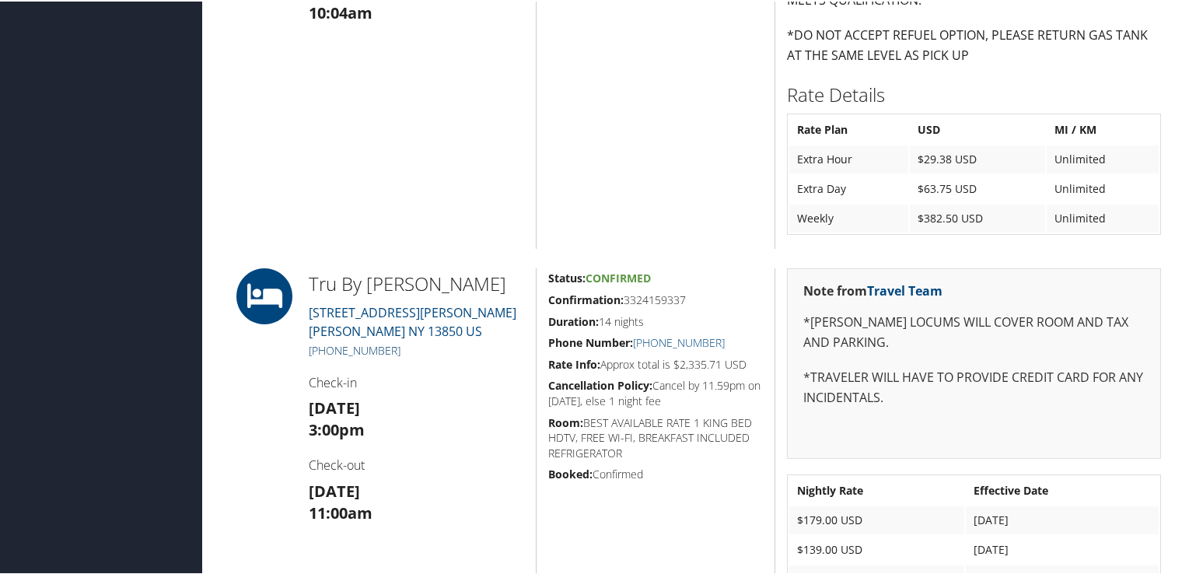
click at [384, 347] on link "+1 (607) 644-9111" at bounding box center [355, 348] width 92 height 15
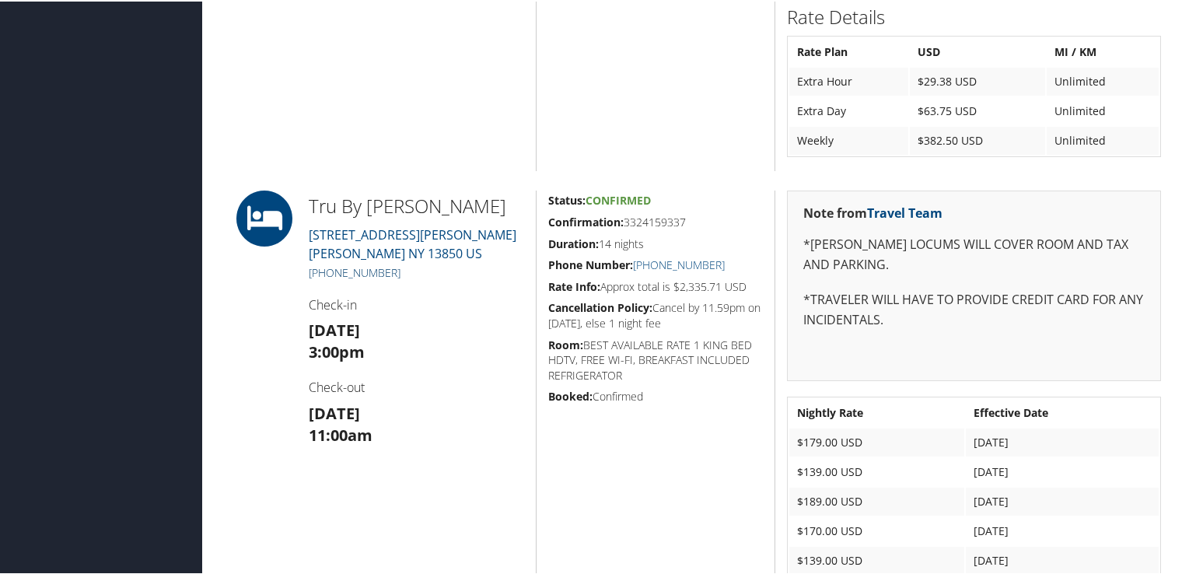
click at [373, 270] on link "+1 (607) 644-9111" at bounding box center [355, 271] width 92 height 15
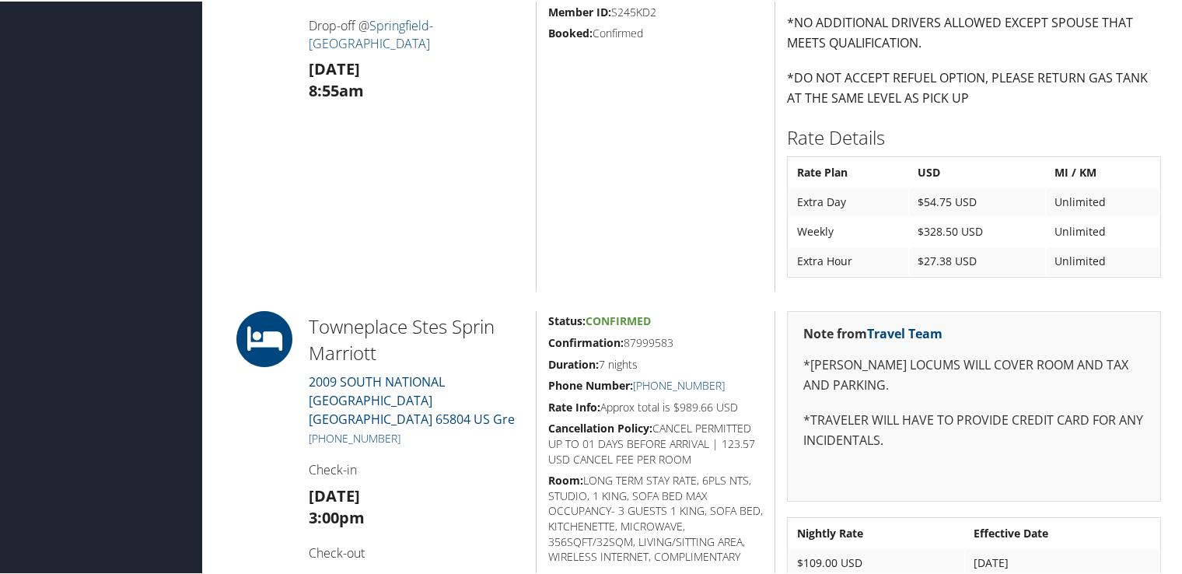
scroll to position [1322, 0]
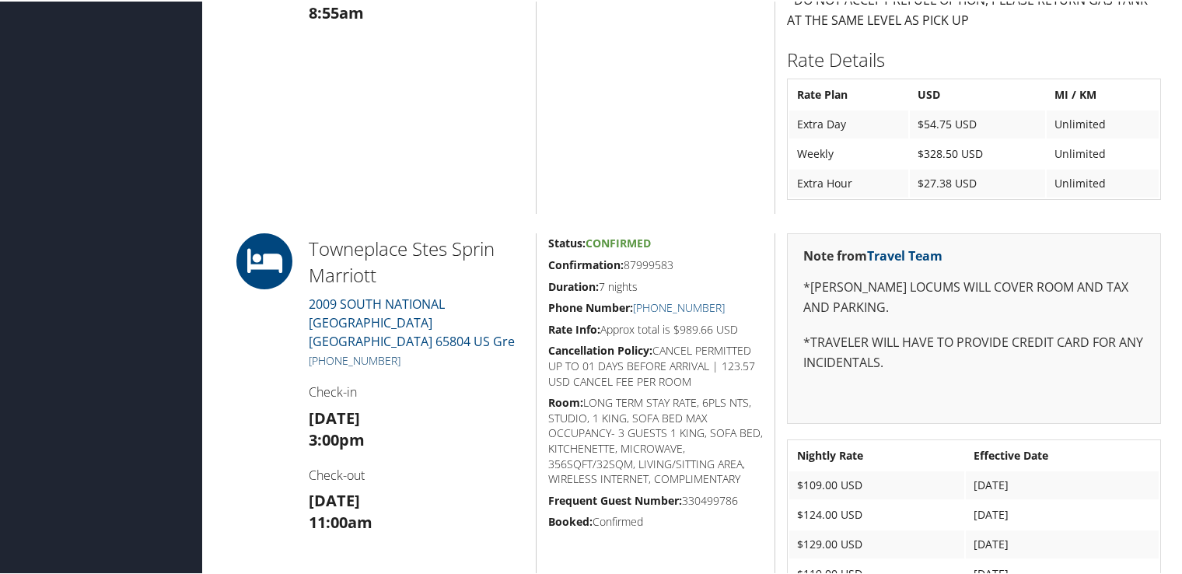
click at [364, 352] on link "[PHONE_NUMBER]" at bounding box center [355, 359] width 92 height 15
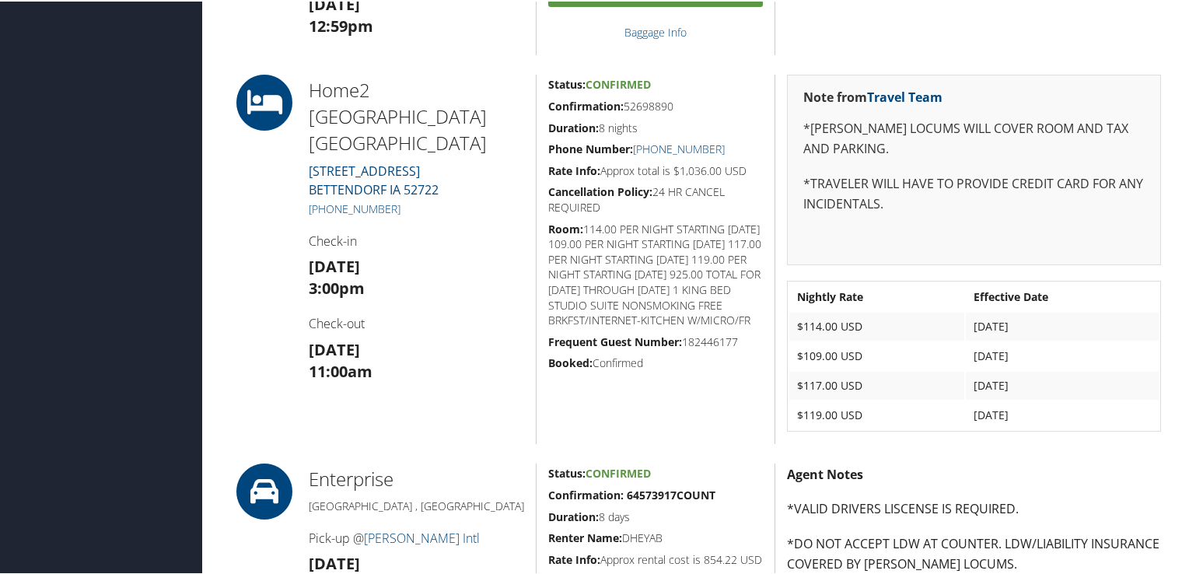
scroll to position [622, 0]
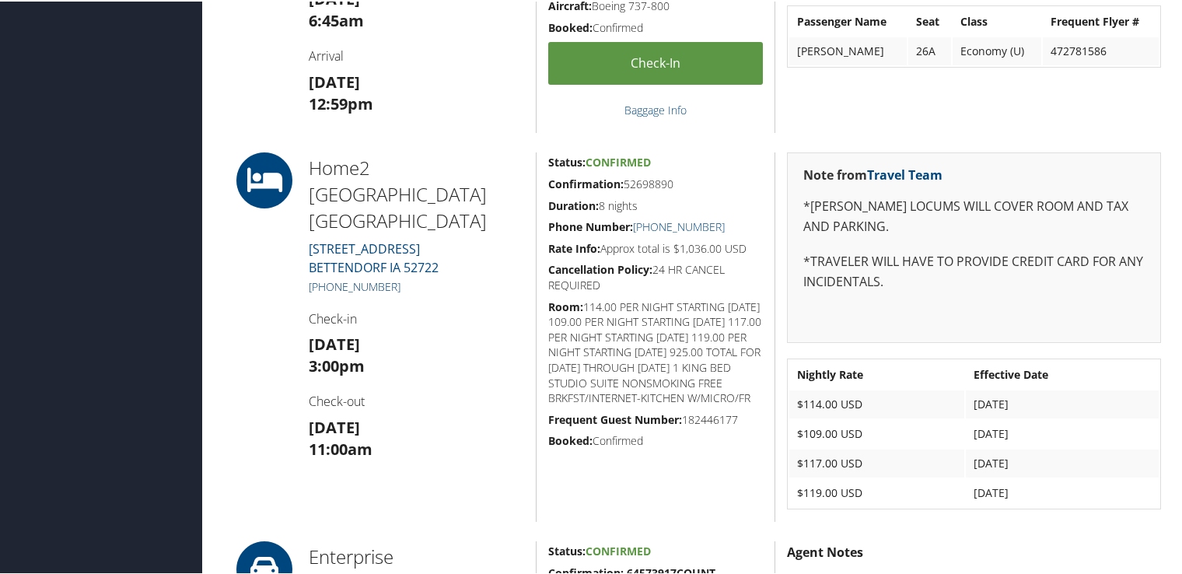
click at [376, 278] on link "+1 (563) 345-1130" at bounding box center [355, 285] width 92 height 15
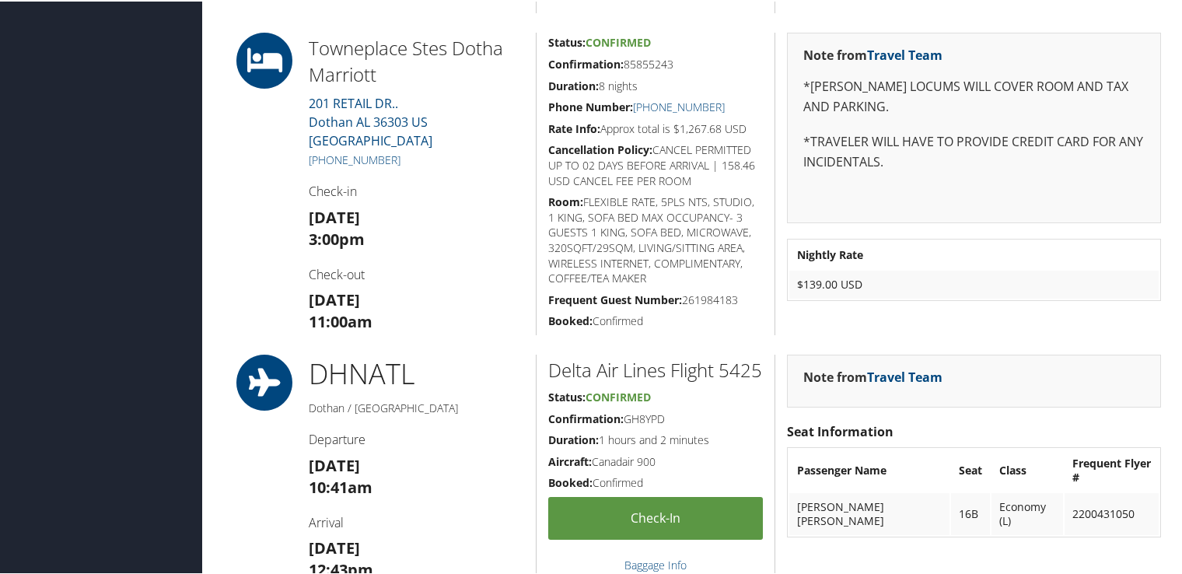
scroll to position [1212, 0]
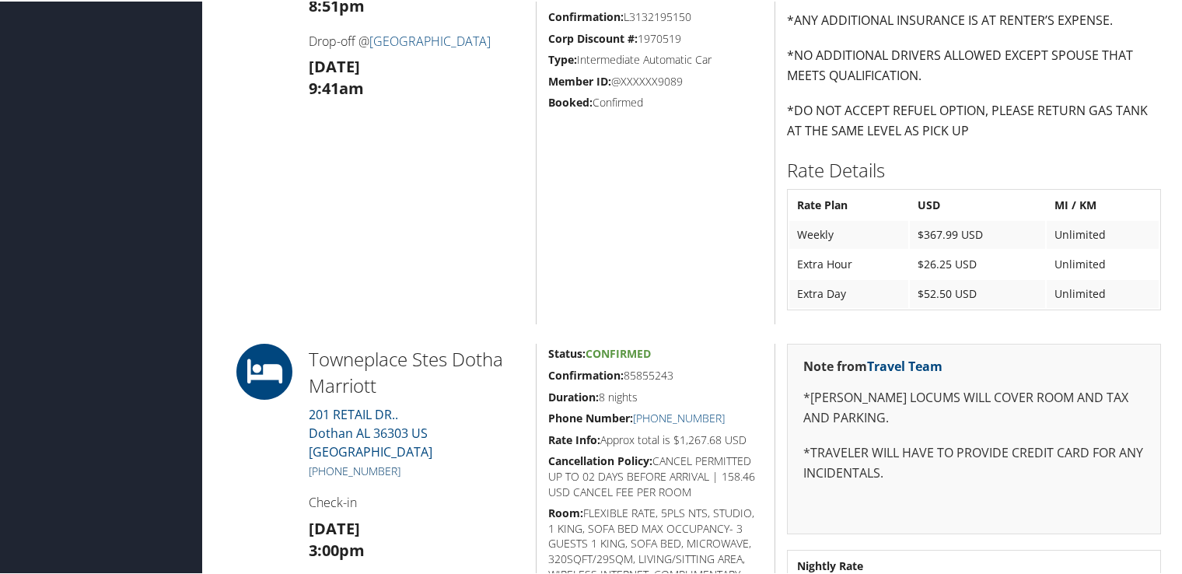
click at [361, 462] on link "+1 (334) 944-6400" at bounding box center [355, 469] width 92 height 15
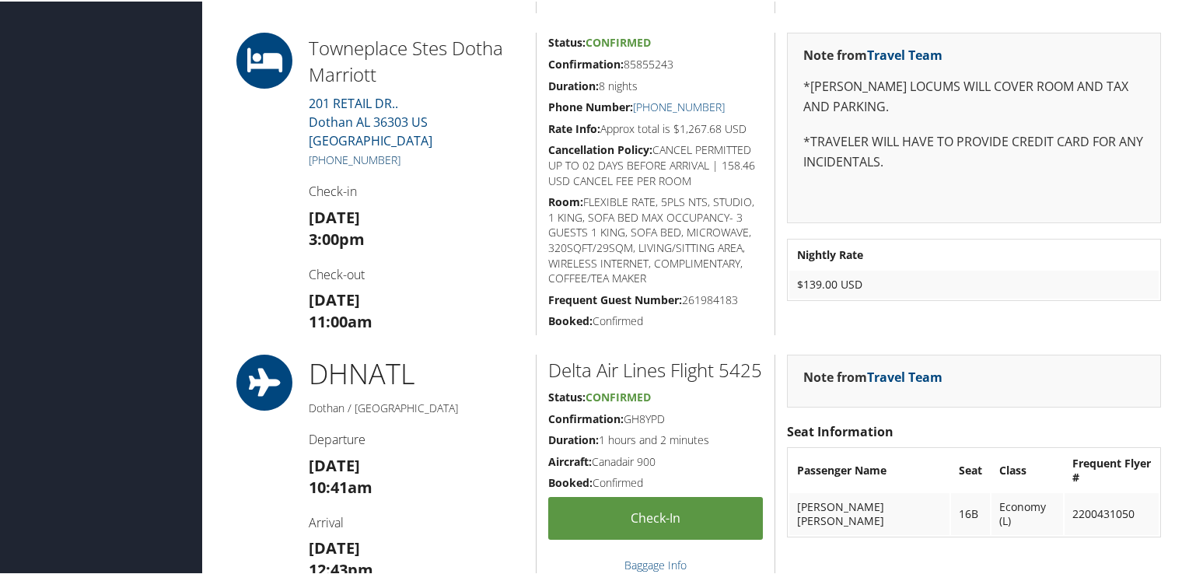
scroll to position [1367, 0]
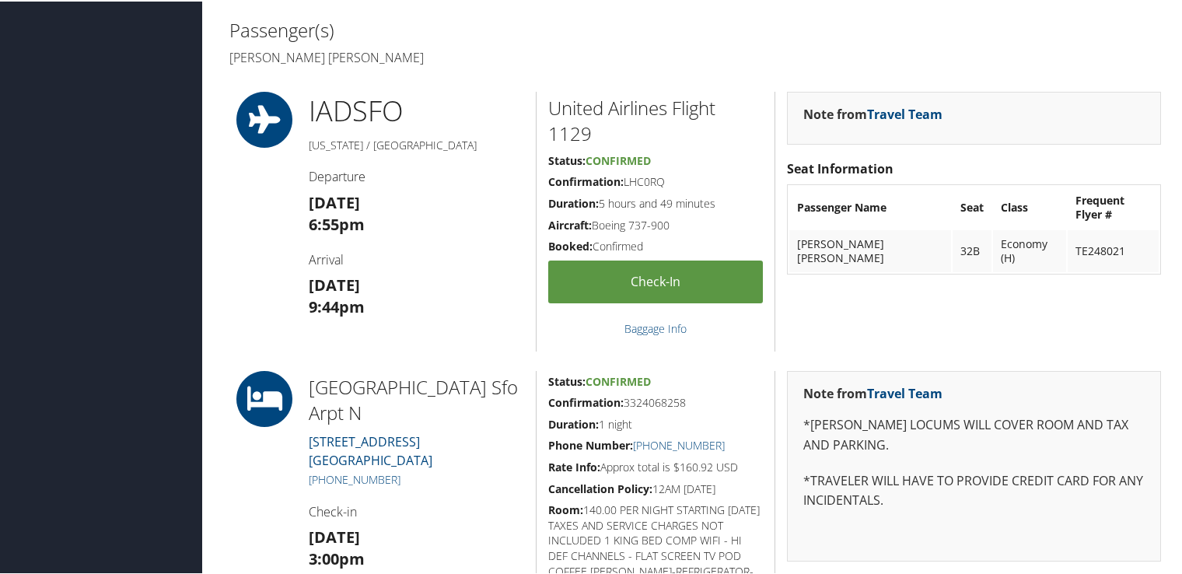
scroll to position [622, 0]
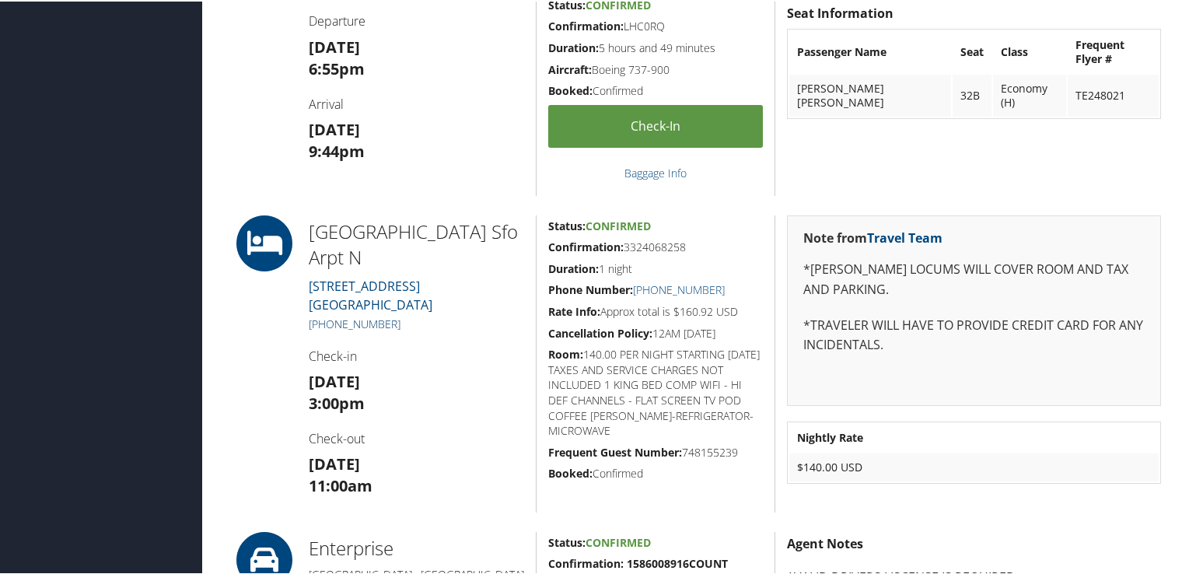
click at [334, 326] on link "[PHONE_NUMBER]" at bounding box center [355, 322] width 92 height 15
